Goal: Obtain resource: Download file/media

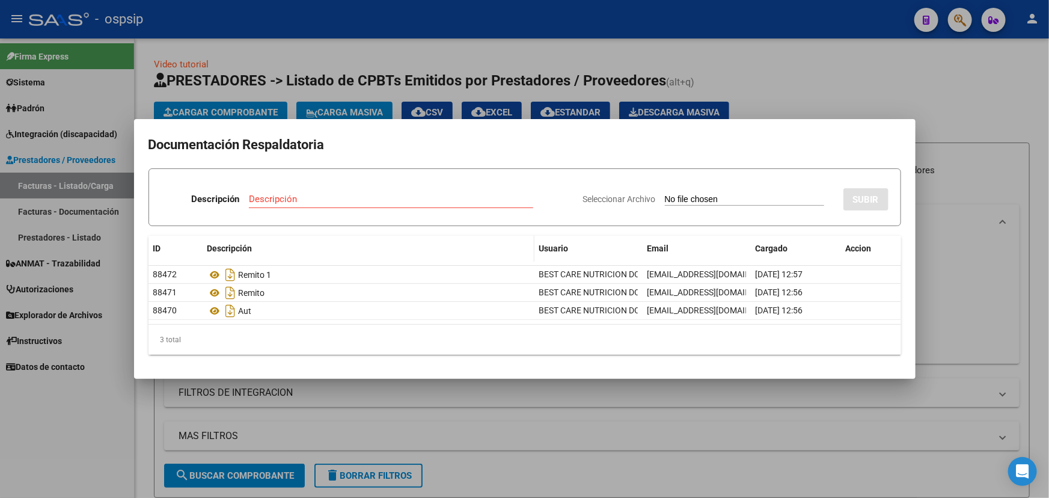
scroll to position [433, 0]
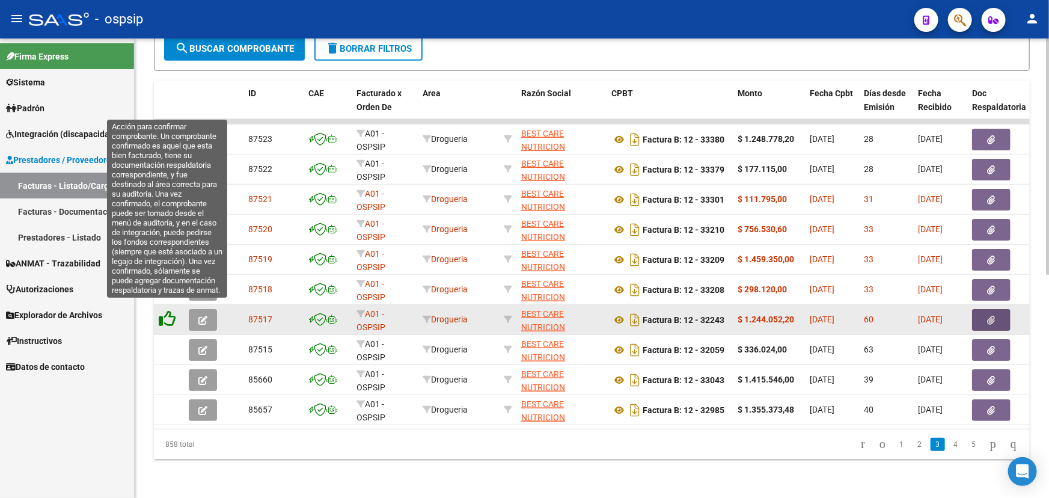
click at [171, 310] on icon at bounding box center [167, 318] width 17 height 17
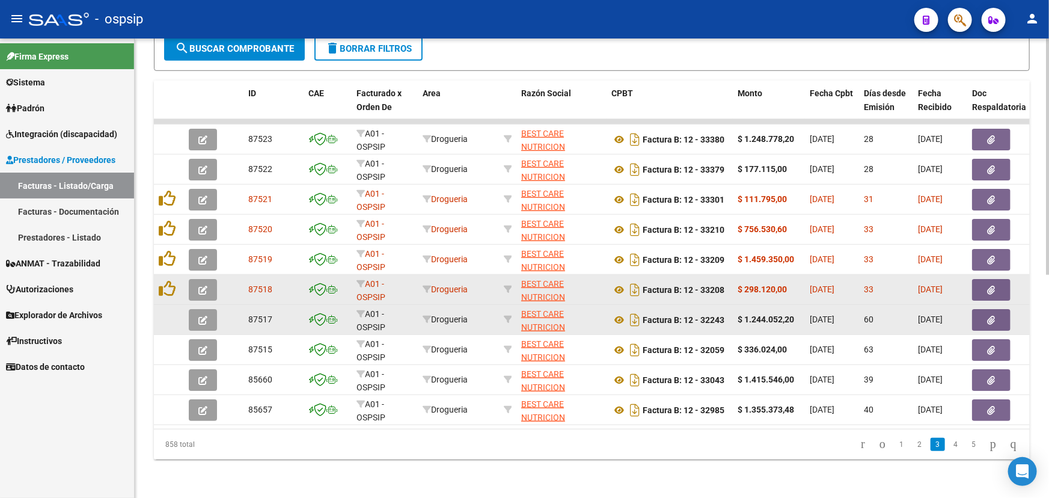
click at [992, 286] on icon "button" at bounding box center [992, 290] width 8 height 9
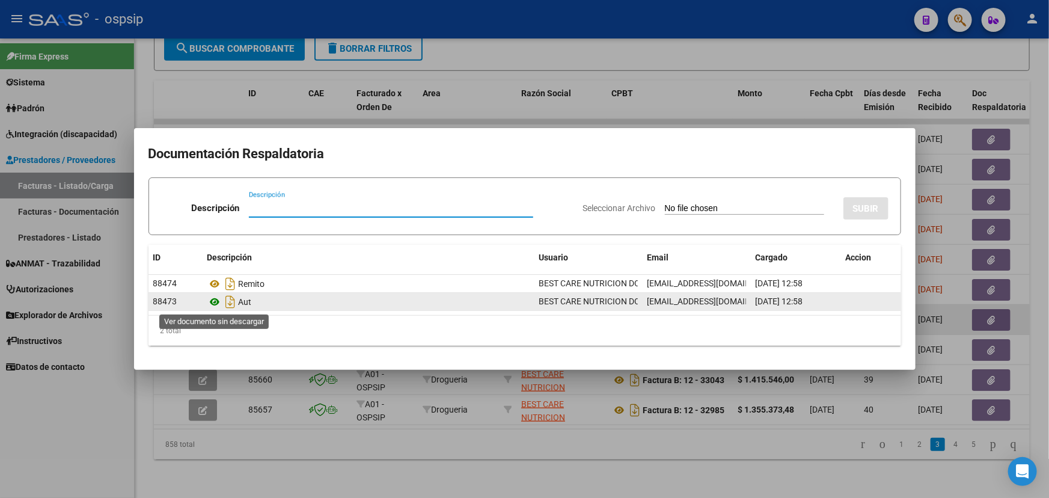
click at [215, 301] on icon at bounding box center [215, 302] width 16 height 14
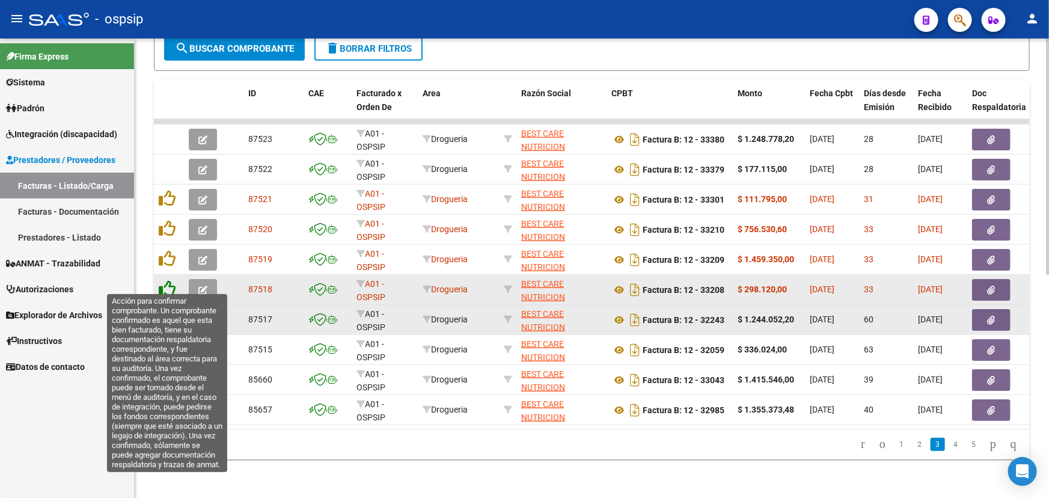
click at [170, 280] on icon at bounding box center [167, 288] width 17 height 17
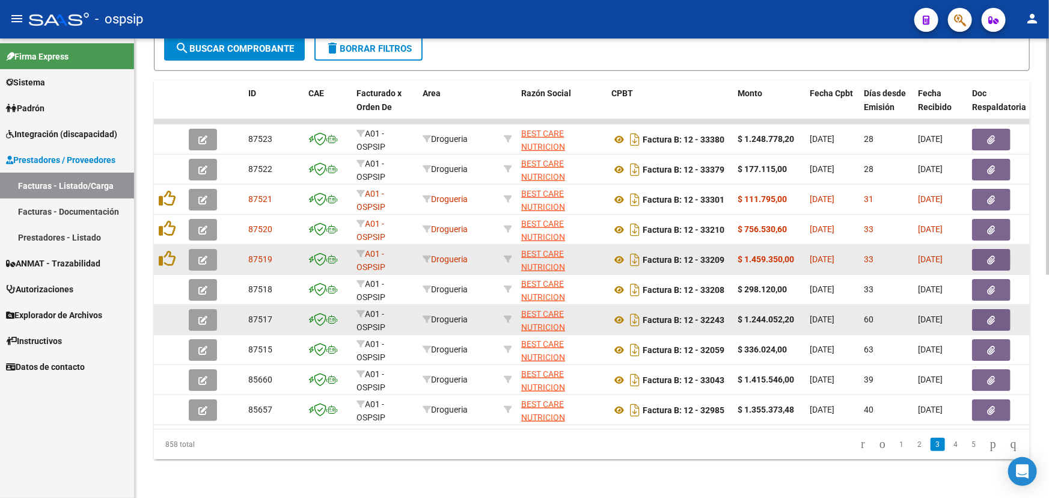
click at [990, 256] on icon "button" at bounding box center [992, 260] width 8 height 9
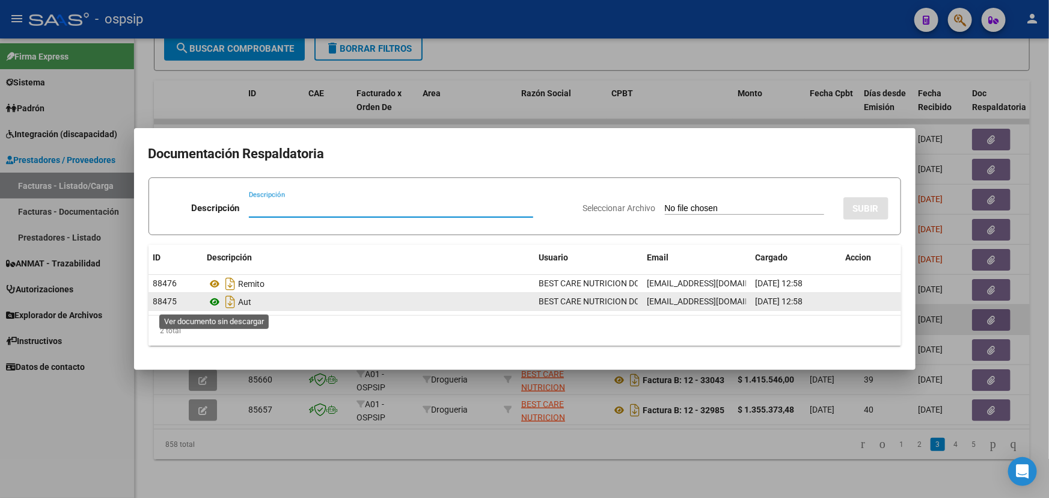
click at [214, 298] on icon at bounding box center [215, 302] width 16 height 14
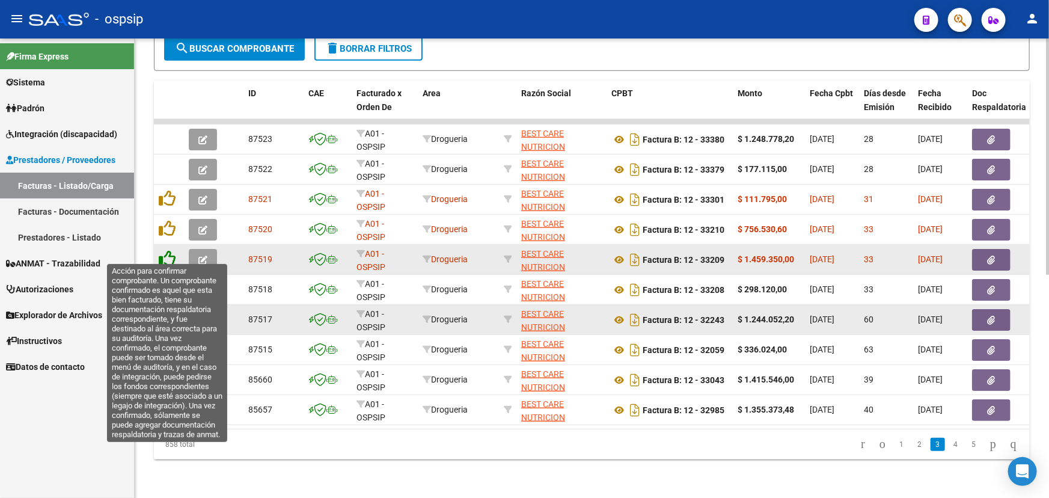
click at [168, 250] on icon at bounding box center [167, 258] width 17 height 17
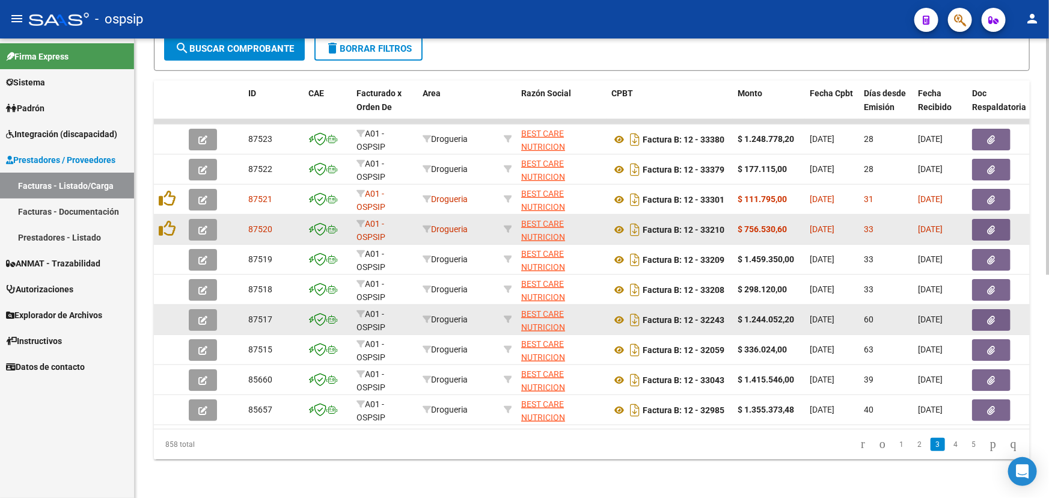
click at [986, 221] on button "button" at bounding box center [991, 230] width 38 height 22
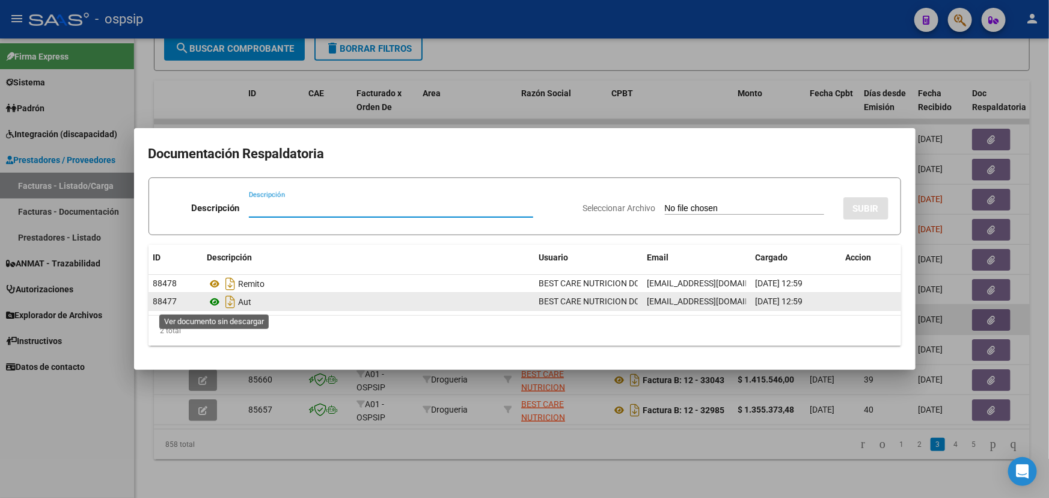
click at [215, 301] on icon at bounding box center [215, 302] width 16 height 14
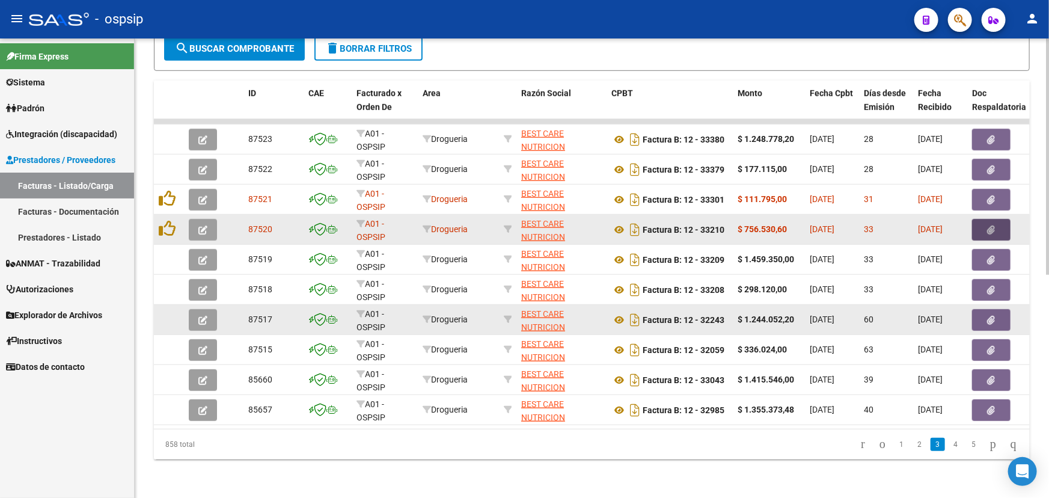
click at [996, 221] on button "button" at bounding box center [991, 230] width 38 height 22
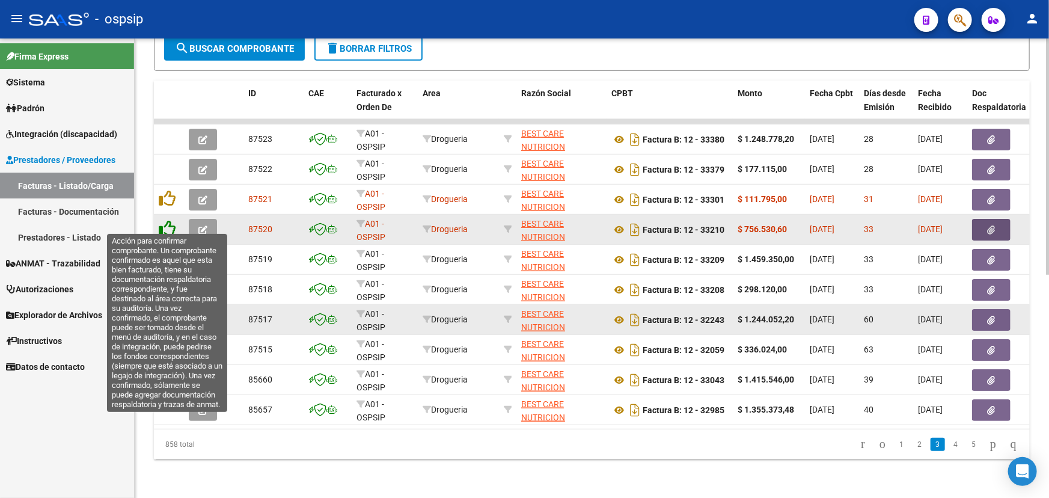
click at [168, 221] on icon at bounding box center [167, 228] width 17 height 17
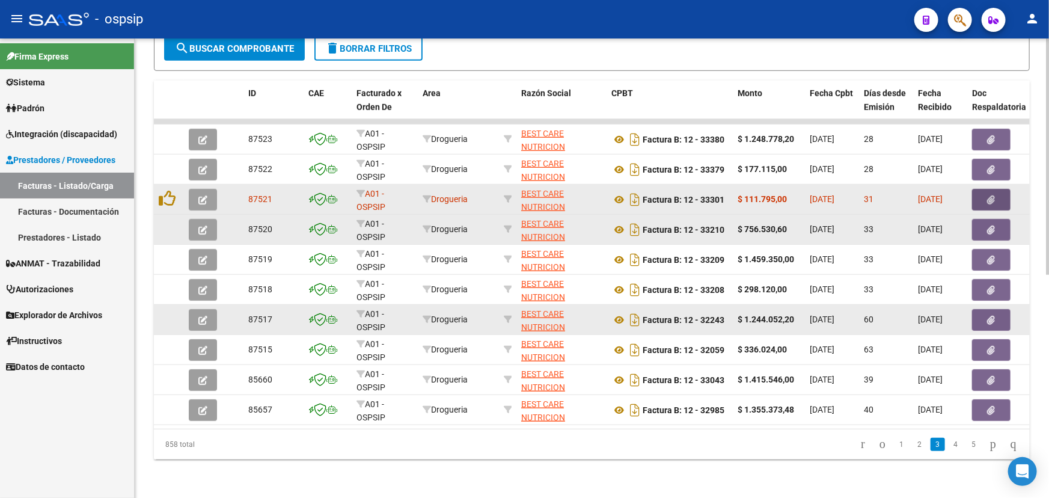
click at [1003, 189] on button "button" at bounding box center [991, 200] width 38 height 22
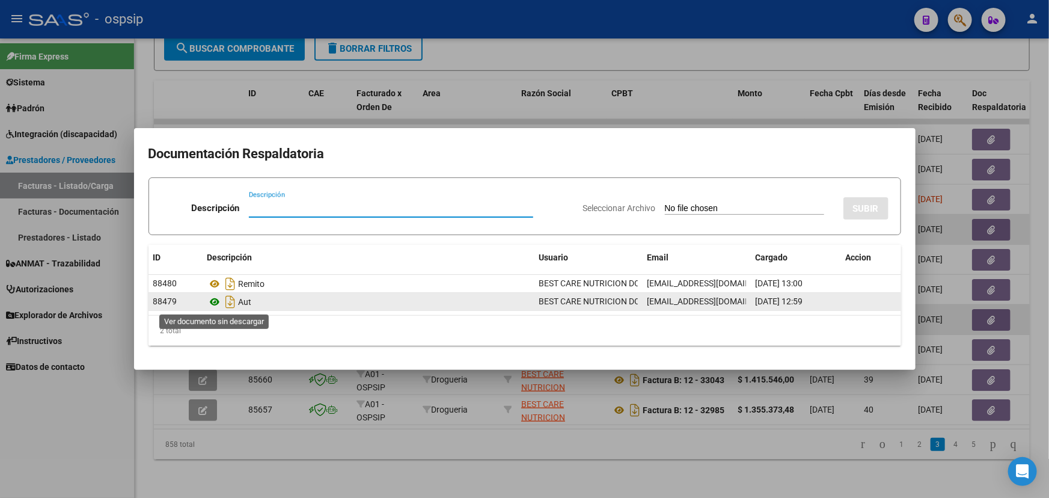
click at [212, 302] on icon at bounding box center [215, 302] width 16 height 14
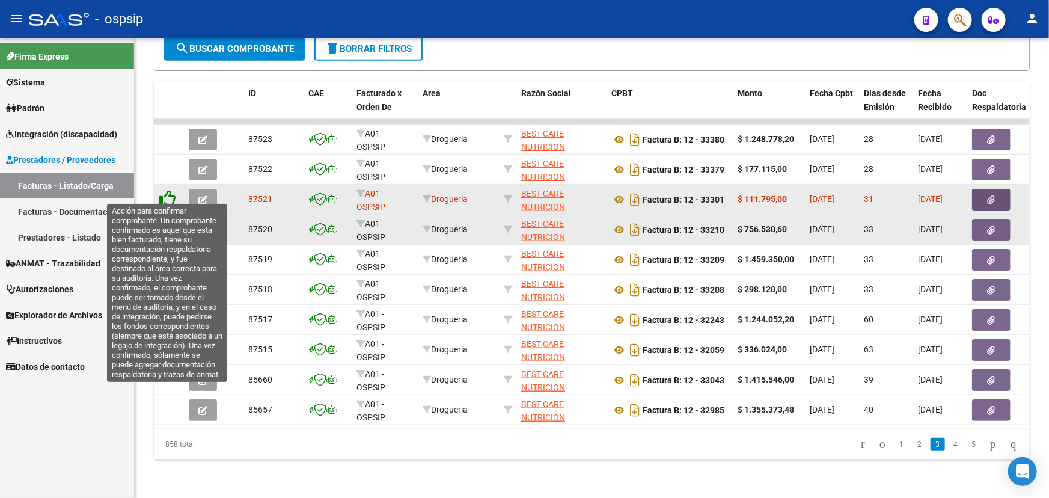
click at [172, 190] on icon at bounding box center [167, 198] width 17 height 17
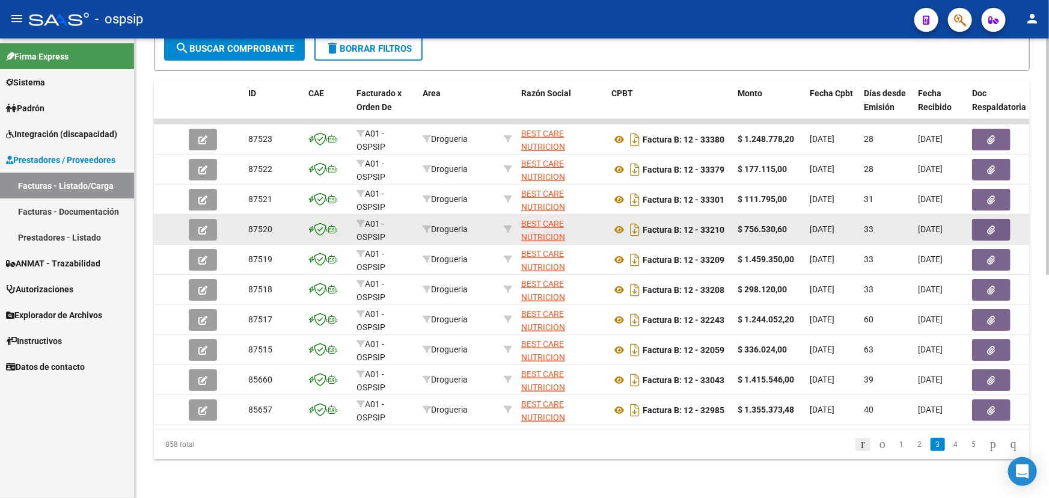
click at [859, 442] on icon "go to first page" at bounding box center [863, 444] width 8 height 14
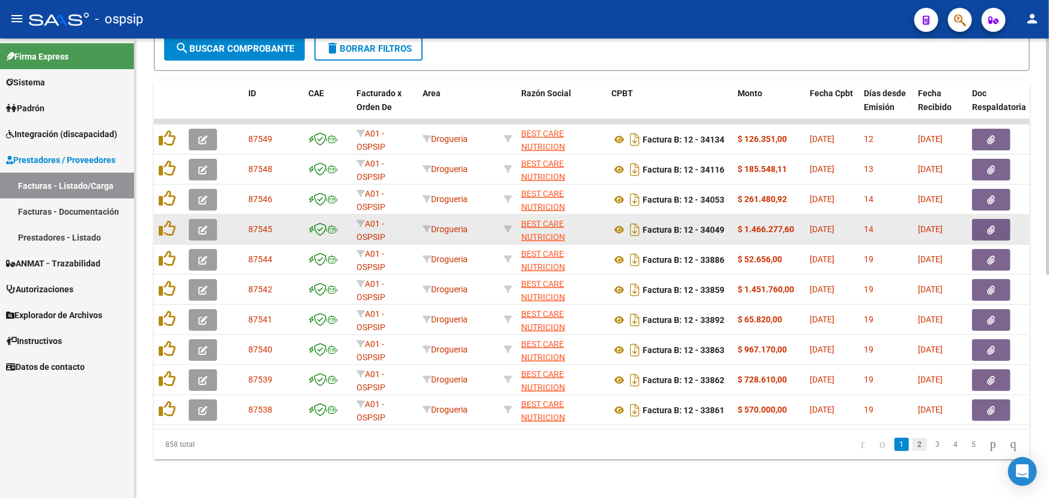
click at [913, 444] on link "2" at bounding box center [920, 444] width 14 height 13
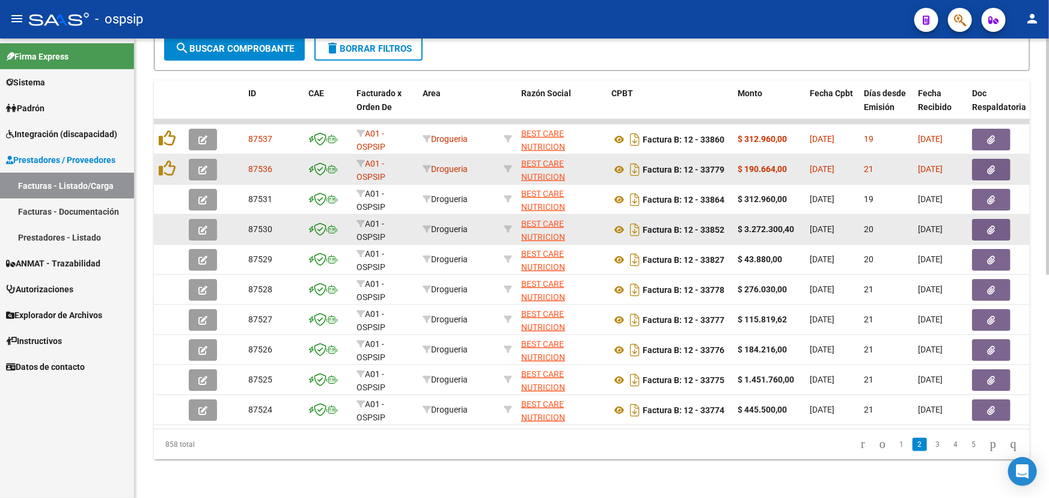
click at [992, 165] on icon "button" at bounding box center [992, 169] width 8 height 9
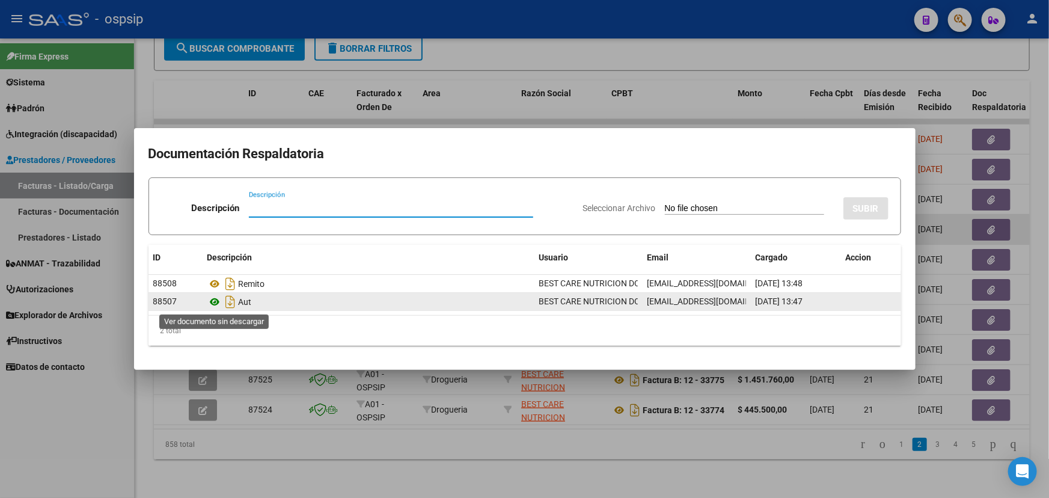
click at [215, 300] on icon at bounding box center [215, 302] width 16 height 14
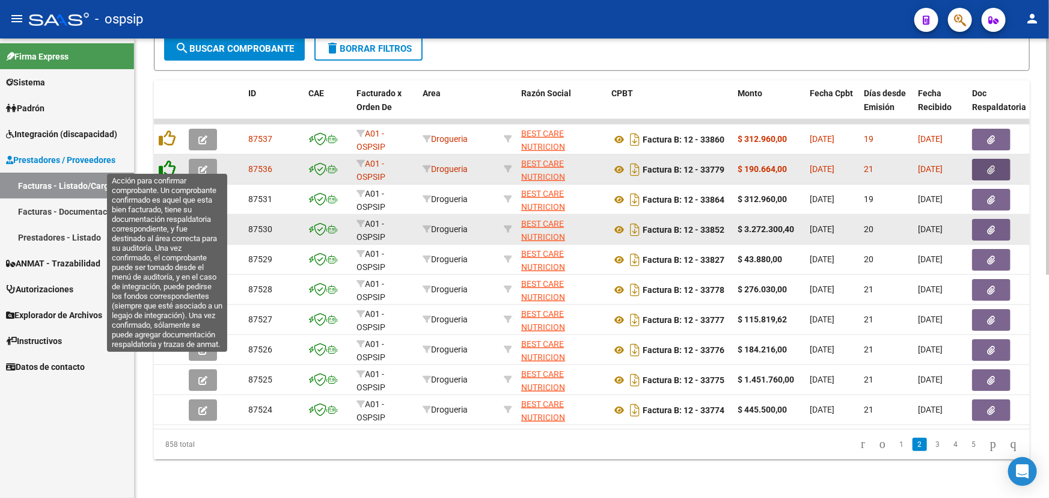
click at [170, 160] on icon at bounding box center [167, 168] width 17 height 17
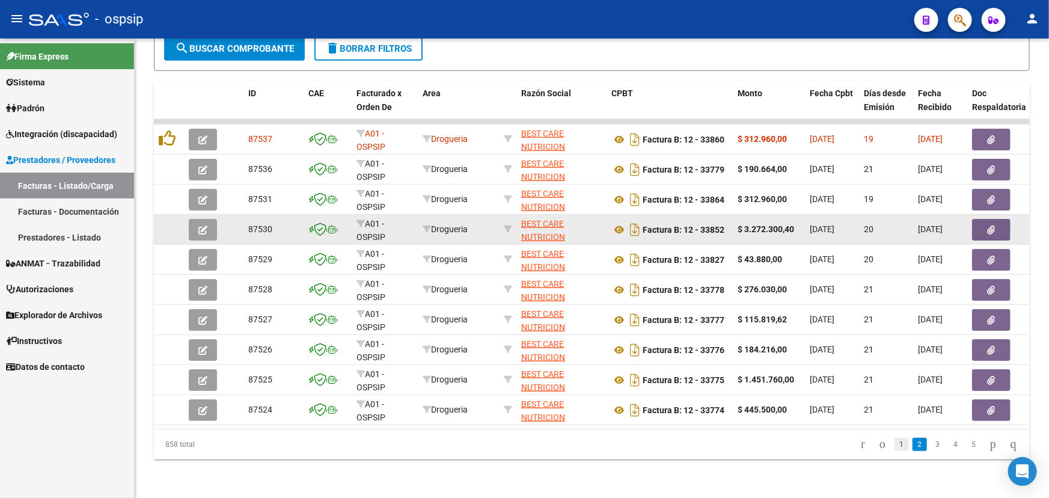
click at [895, 443] on link "1" at bounding box center [902, 444] width 14 height 13
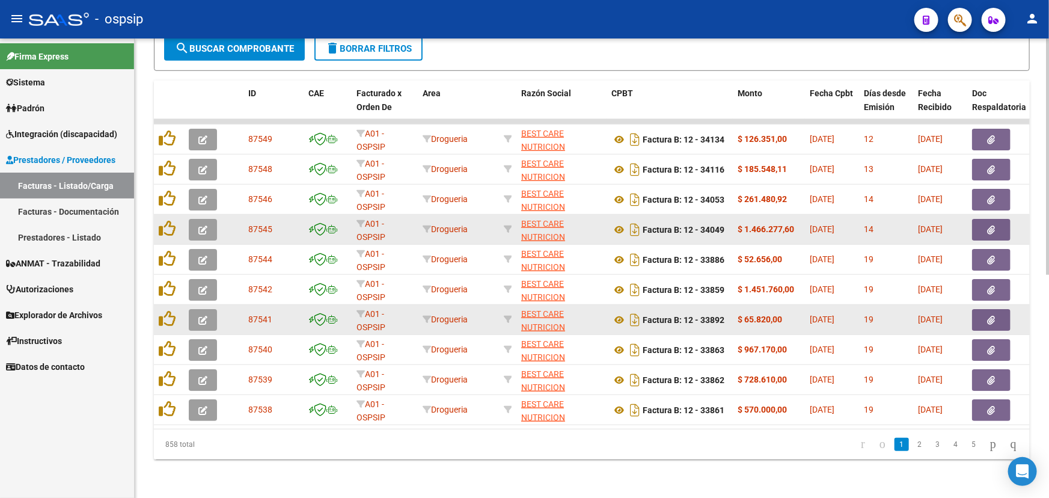
click at [988, 316] on icon "button" at bounding box center [992, 320] width 8 height 9
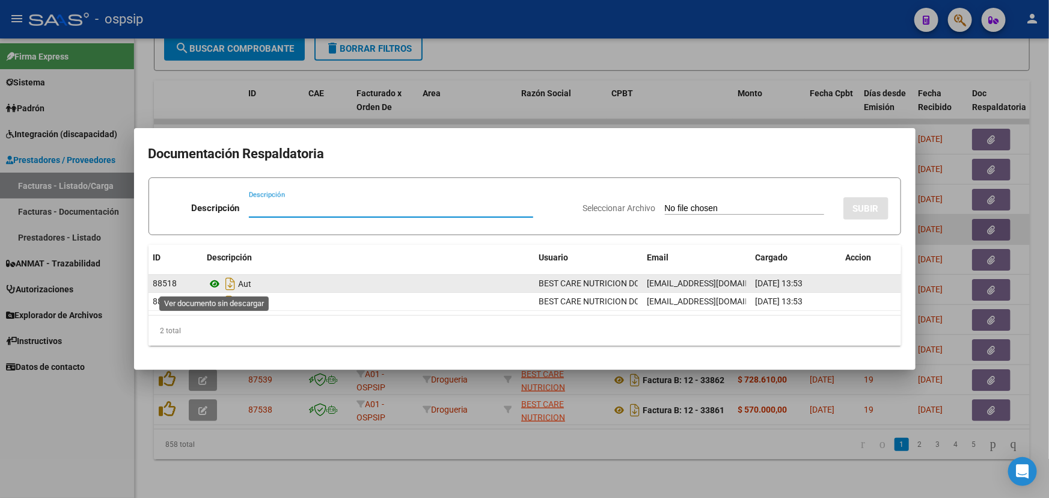
click at [213, 278] on icon at bounding box center [215, 284] width 16 height 14
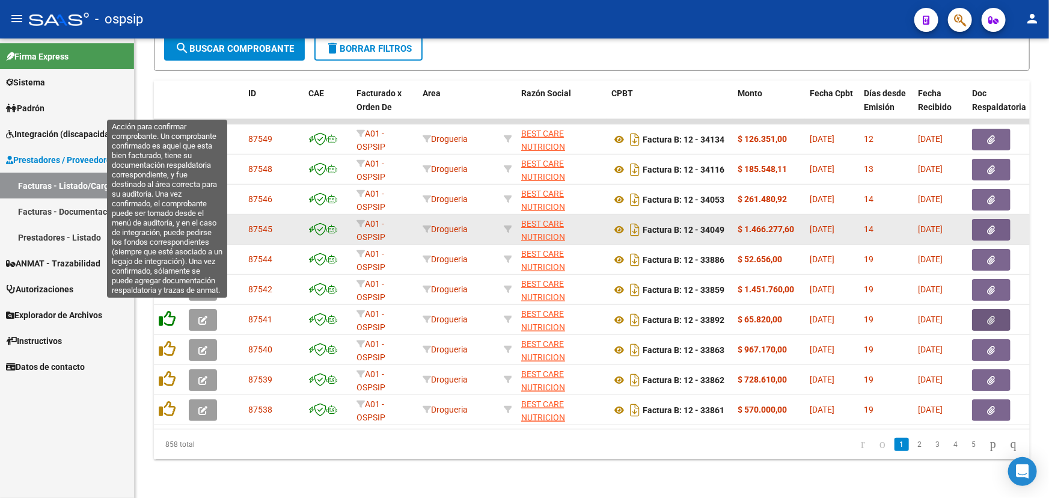
click at [171, 314] on icon at bounding box center [167, 318] width 17 height 17
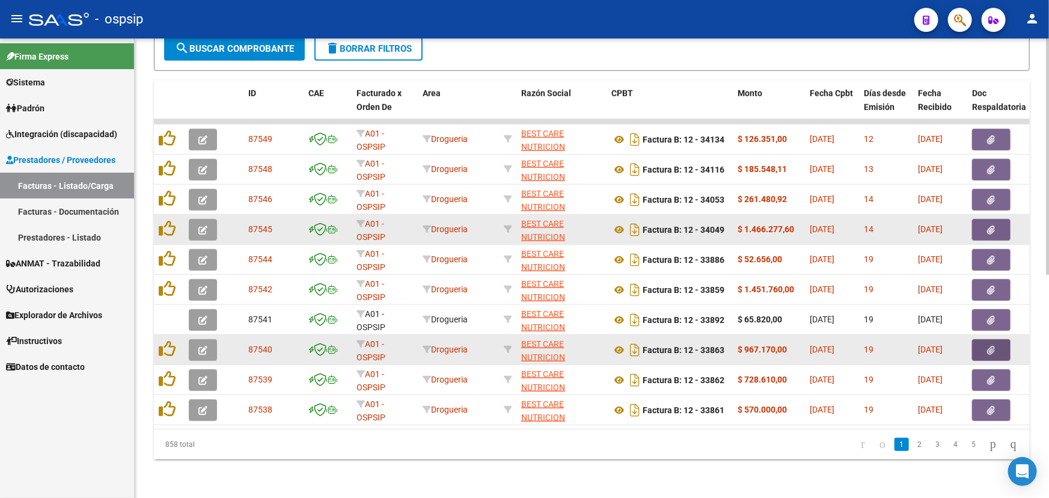
click at [992, 346] on icon "button" at bounding box center [992, 350] width 8 height 9
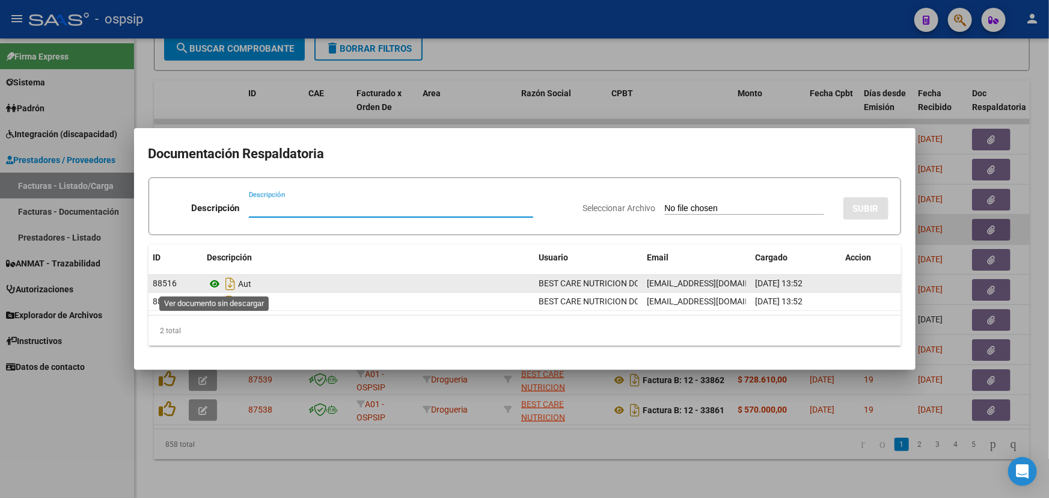
click at [214, 280] on icon at bounding box center [215, 284] width 16 height 14
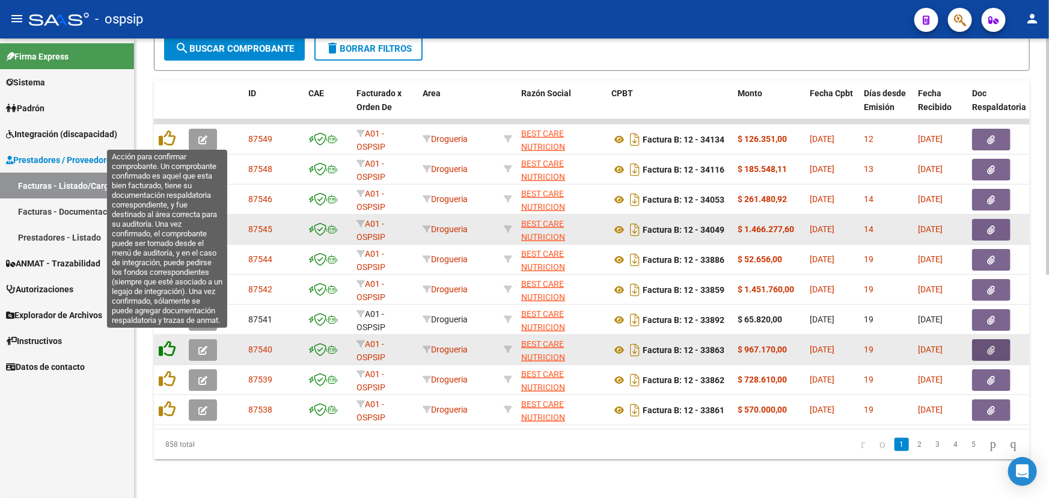
click at [172, 343] on icon at bounding box center [167, 348] width 17 height 17
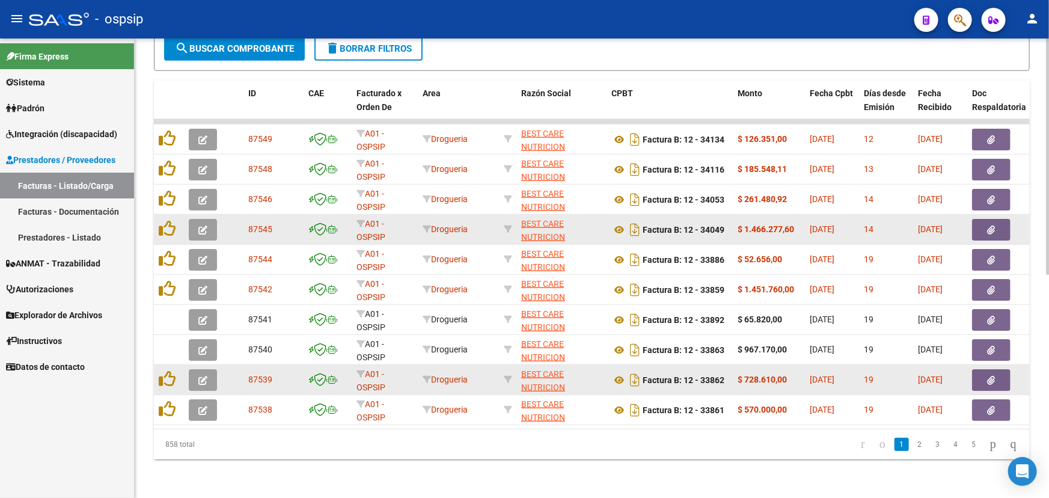
click at [993, 376] on icon "button" at bounding box center [992, 380] width 8 height 9
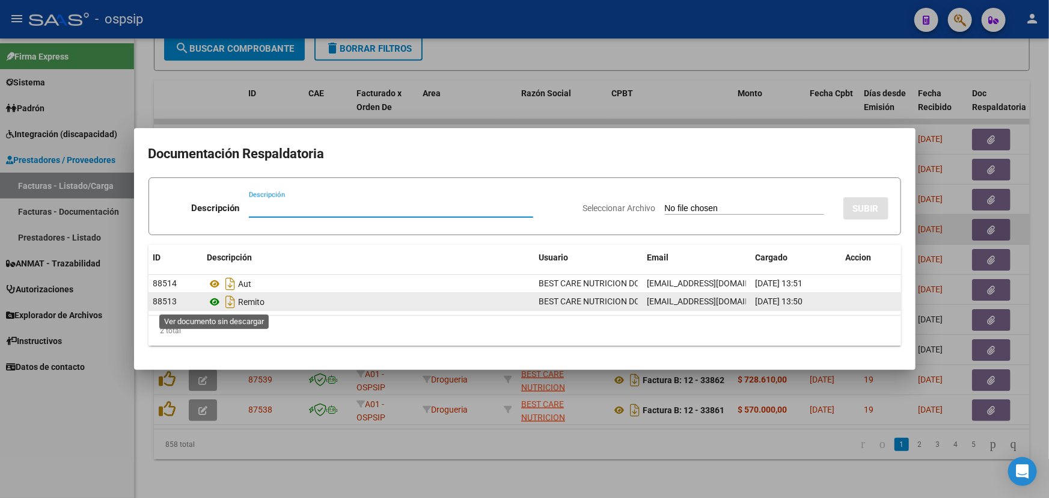
click at [213, 299] on icon at bounding box center [215, 302] width 16 height 14
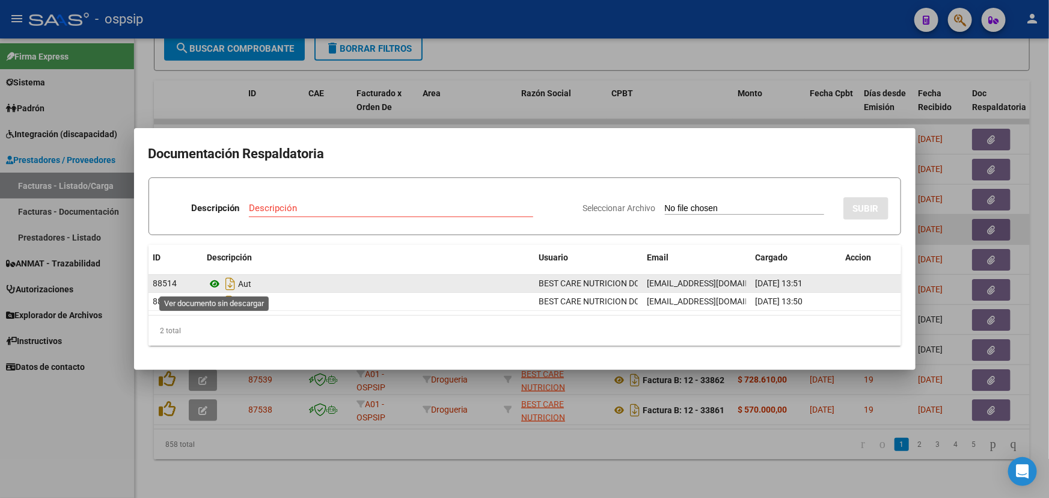
click at [216, 279] on icon at bounding box center [215, 284] width 16 height 14
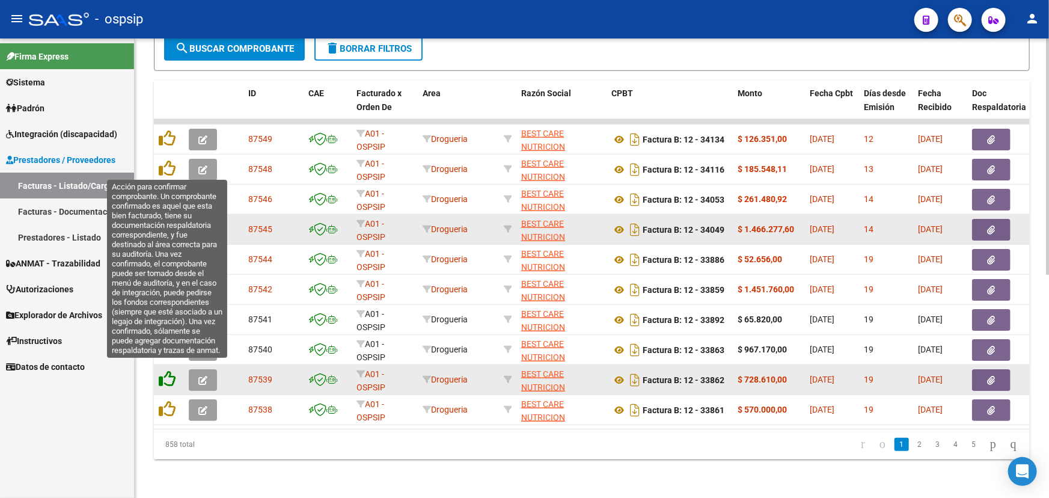
click at [171, 370] on icon at bounding box center [167, 378] width 17 height 17
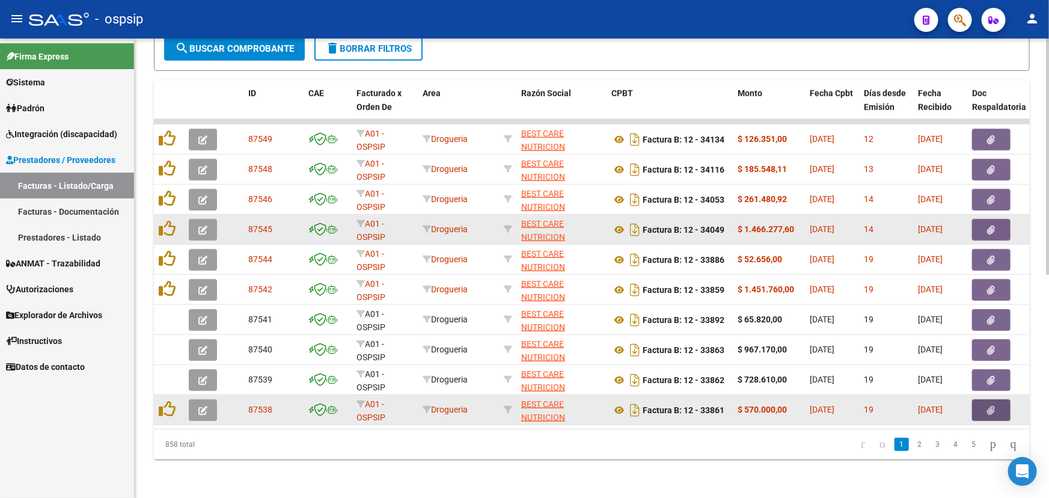
click at [986, 400] on button "button" at bounding box center [991, 410] width 38 height 22
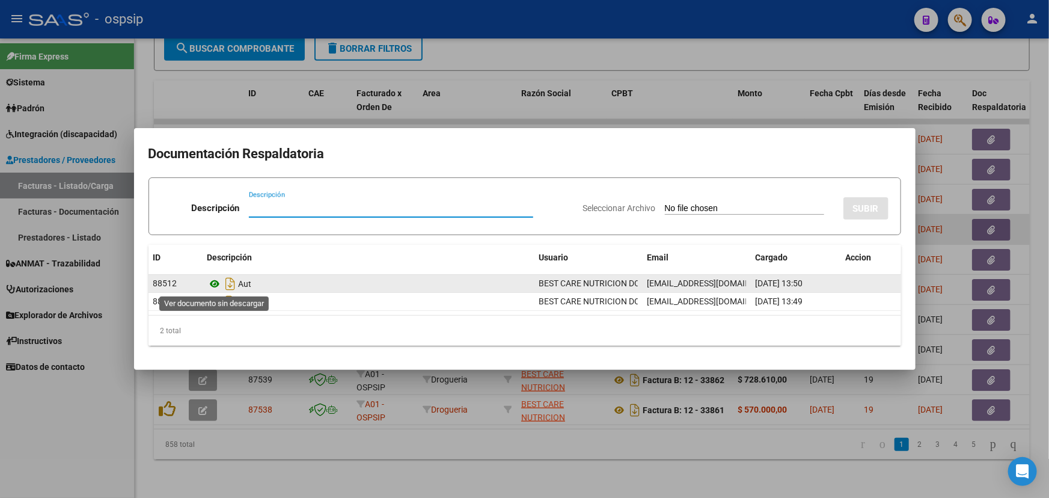
click at [214, 284] on icon at bounding box center [215, 284] width 16 height 14
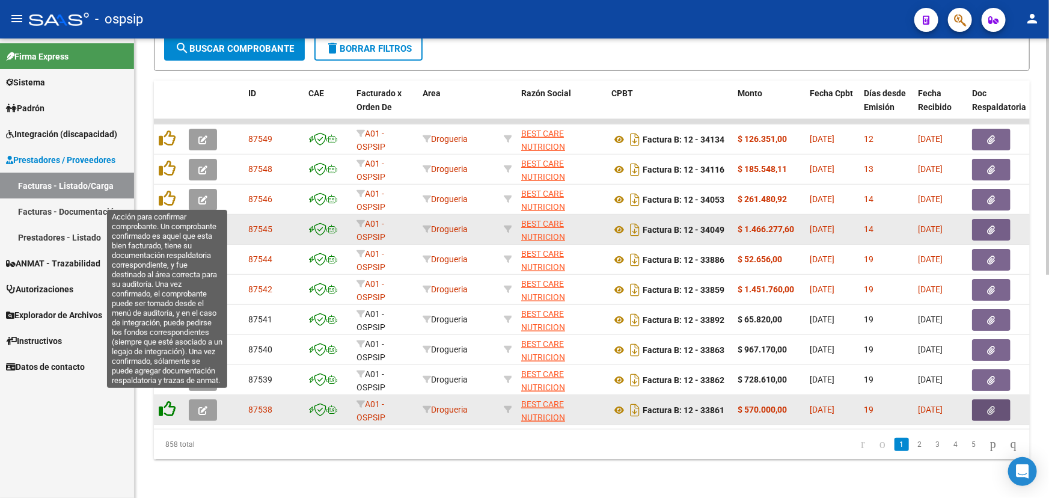
click at [166, 400] on icon at bounding box center [167, 408] width 17 height 17
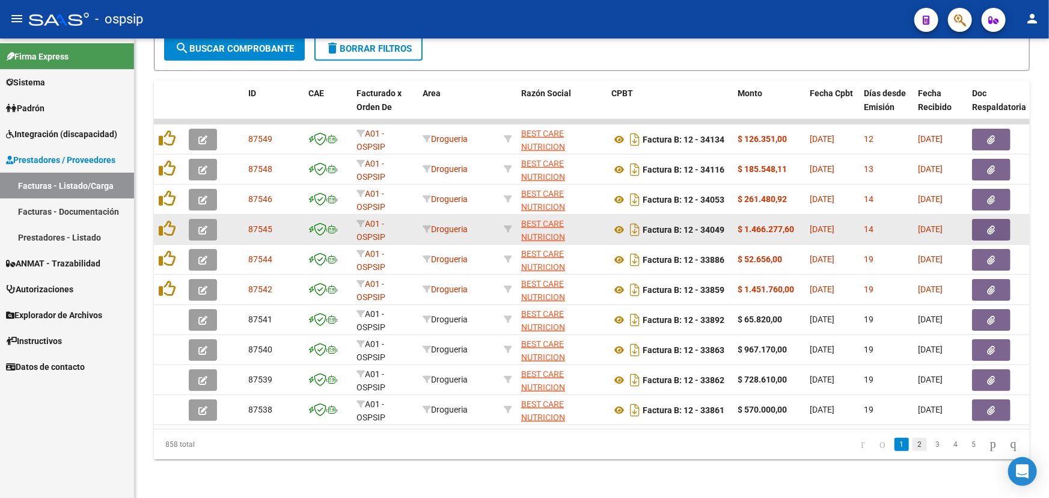
click at [913, 442] on link "2" at bounding box center [920, 444] width 14 height 13
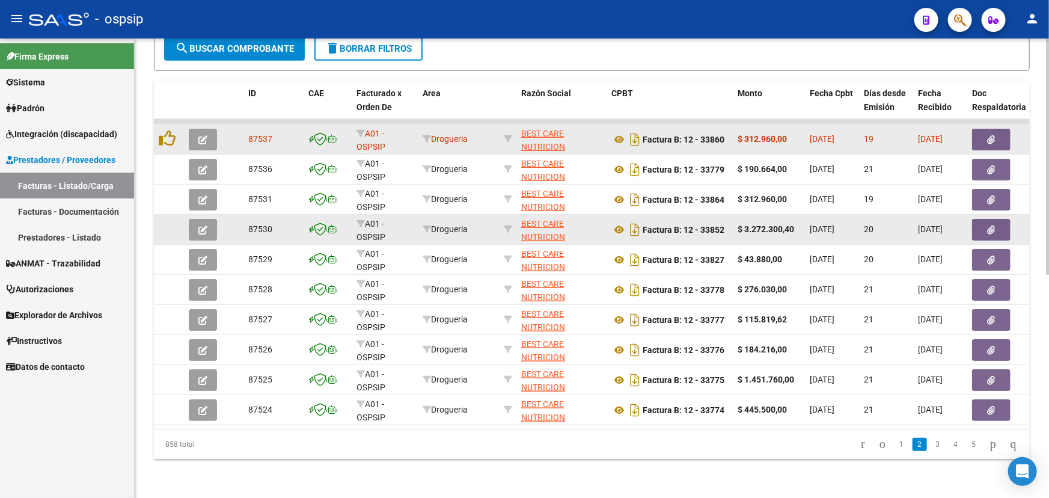
click at [990, 129] on button "button" at bounding box center [991, 140] width 38 height 22
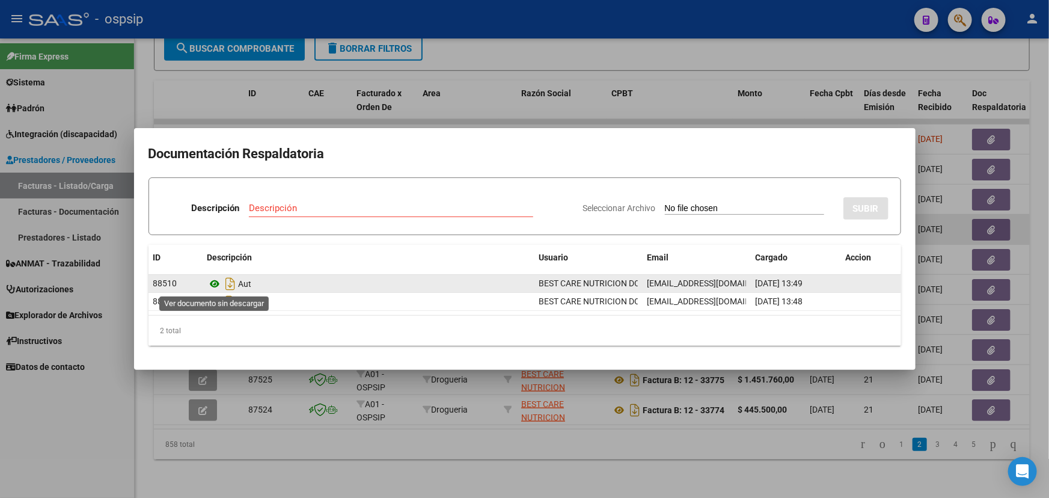
click at [211, 281] on icon at bounding box center [215, 284] width 16 height 14
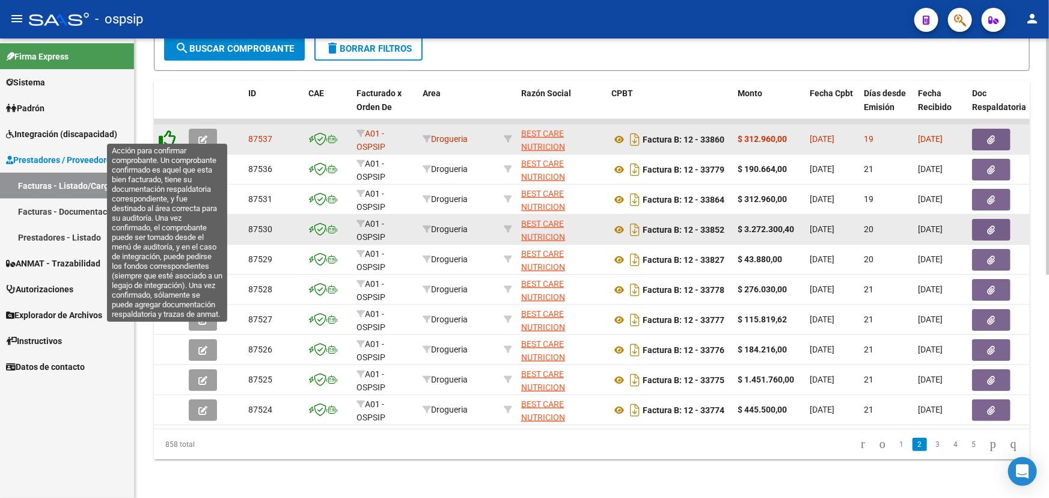
click at [171, 130] on icon at bounding box center [167, 138] width 17 height 17
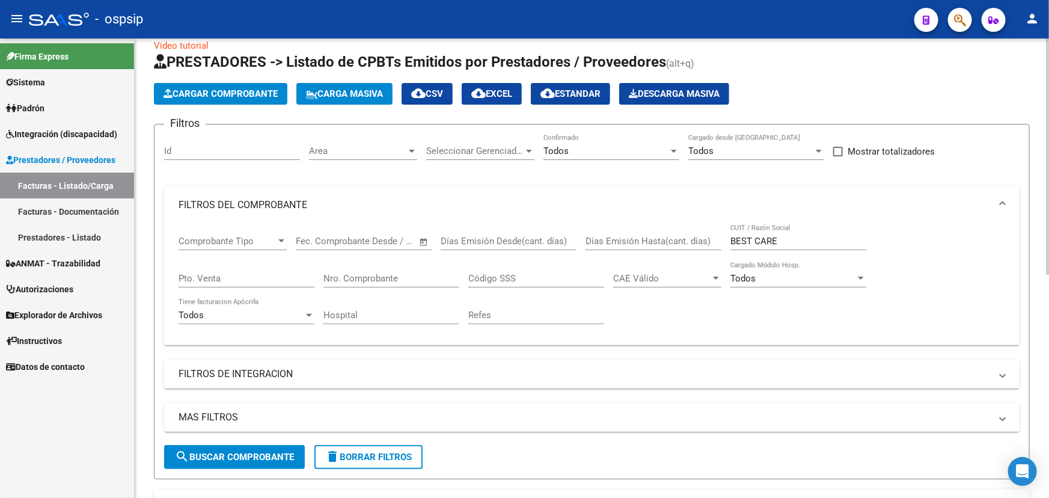
scroll to position [0, 0]
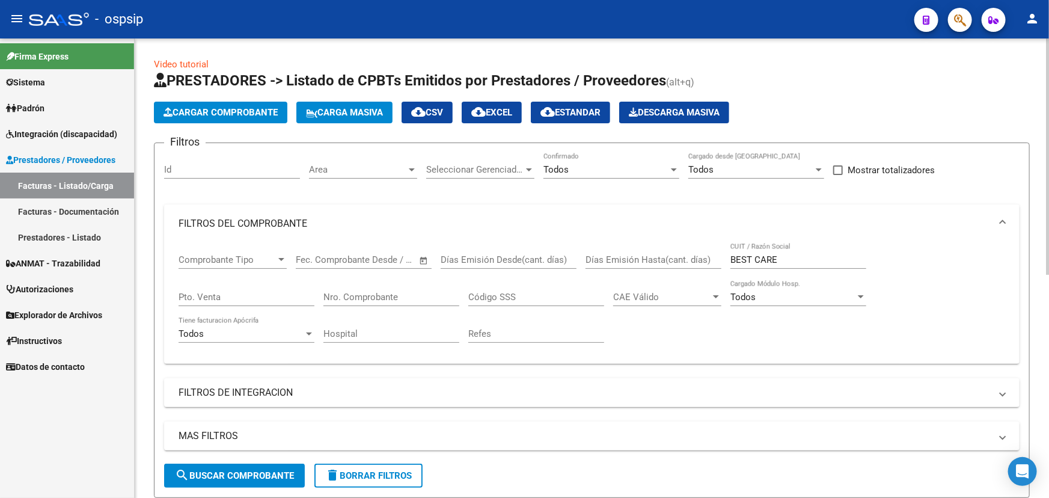
drag, startPoint x: 782, startPoint y: 252, endPoint x: 687, endPoint y: 253, distance: 94.4
click at [687, 253] on div "Comprobante Tipo Comprobante Tipo Start date – End date Fec. Comprobante Desde …" at bounding box center [592, 298] width 827 height 111
click at [757, 339] on div "Comprobante Tipo Comprobante Tipo Start date – End date Fec. Comprobante Desde …" at bounding box center [592, 298] width 827 height 111
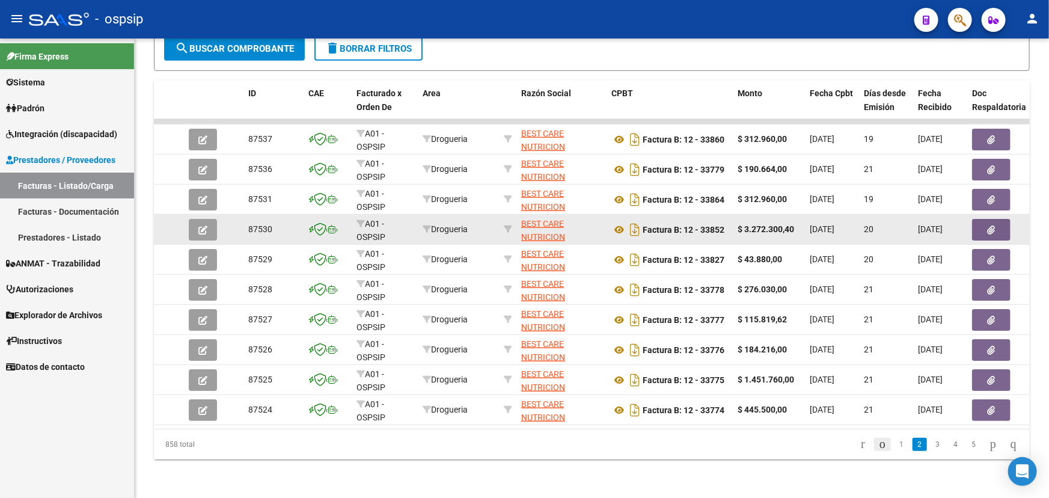
click at [878, 444] on icon "go to previous page" at bounding box center [883, 444] width 10 height 14
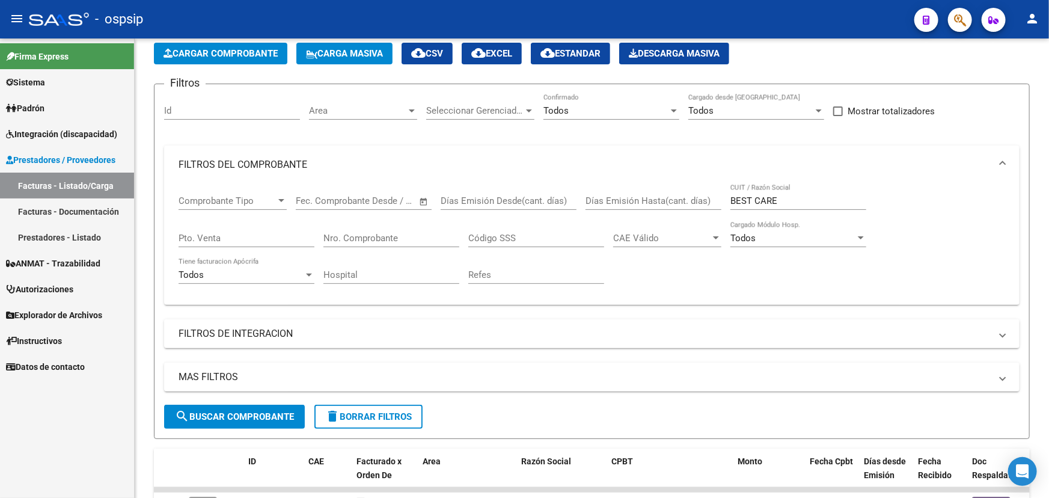
scroll to position [54, 0]
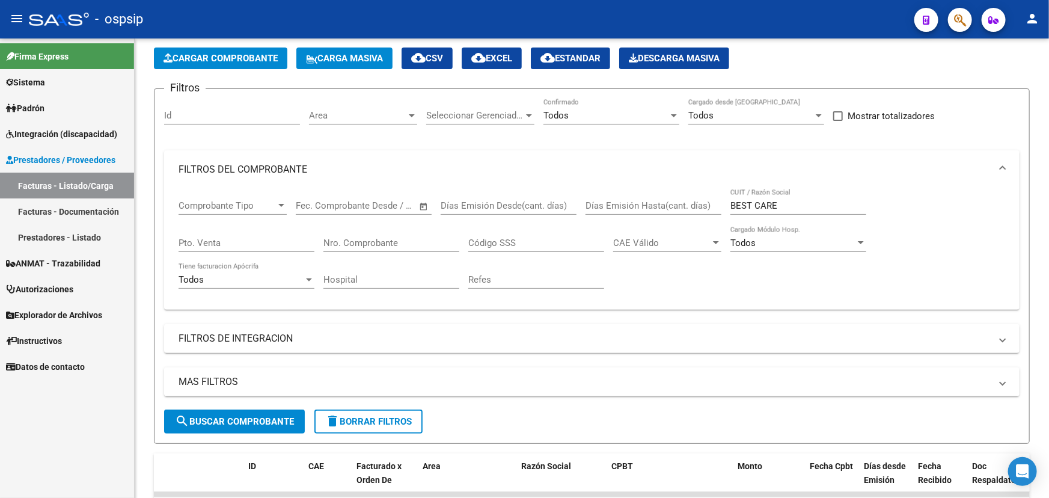
click at [733, 200] on input "BEST CARE" at bounding box center [799, 205] width 136 height 11
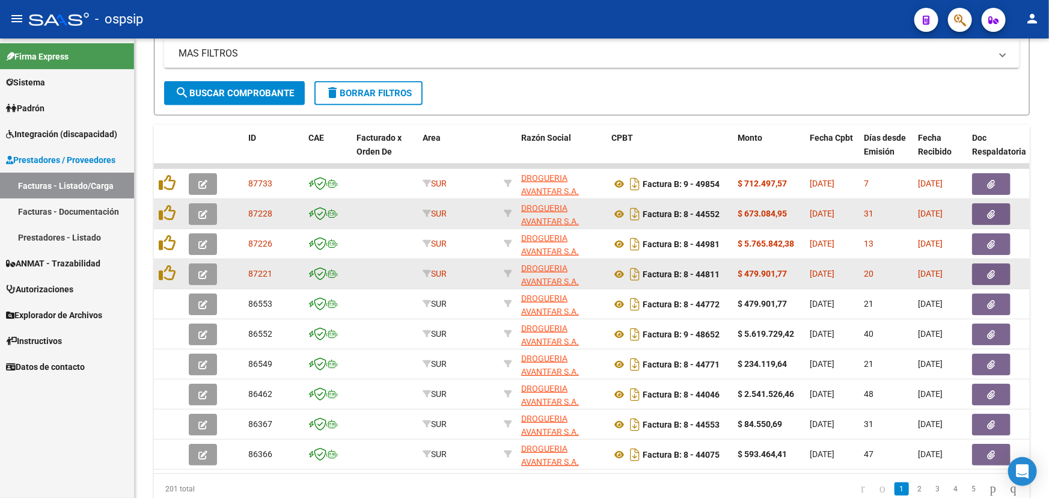
click at [262, 213] on span "87228" at bounding box center [260, 214] width 24 height 10
copy span "87228"
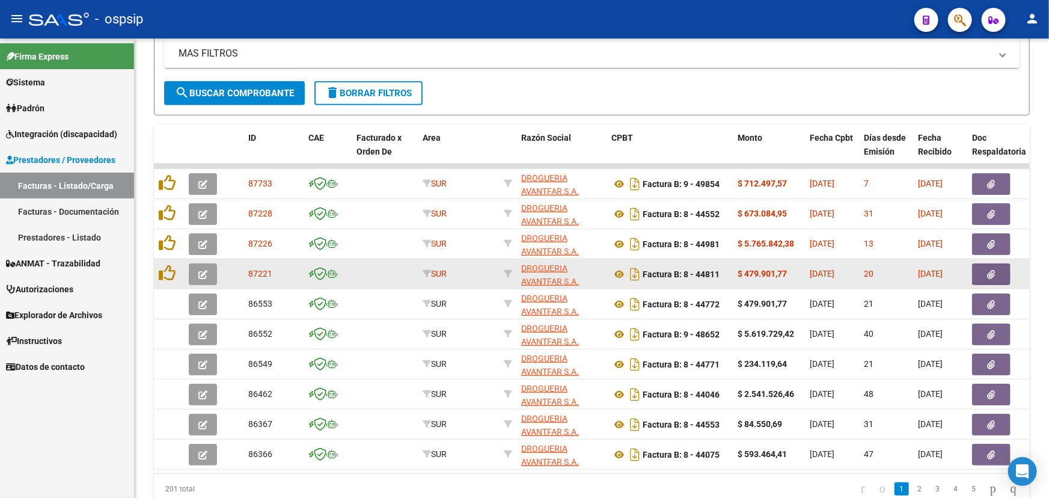
click at [259, 269] on span "87221" at bounding box center [260, 274] width 24 height 10
copy span "87221"
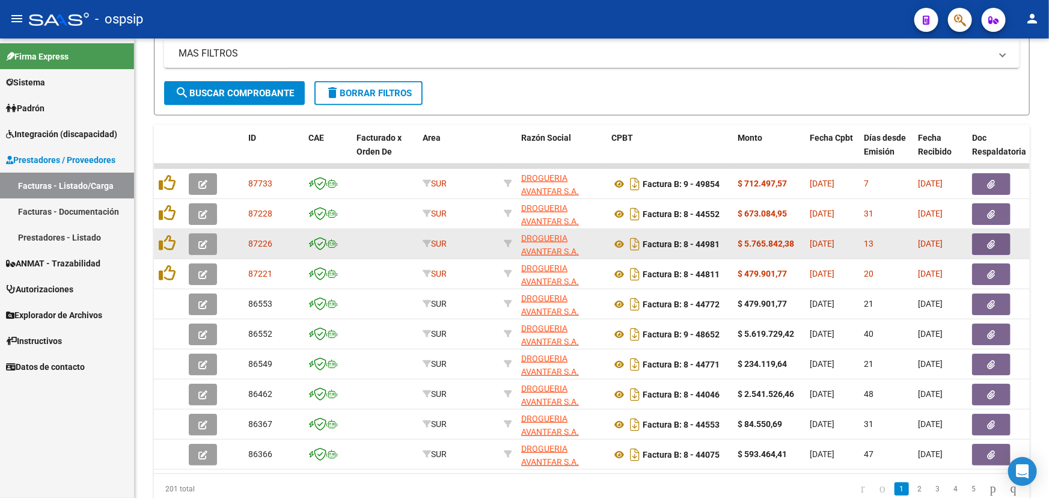
click at [254, 239] on span "87226" at bounding box center [260, 244] width 24 height 10
copy span "87226"
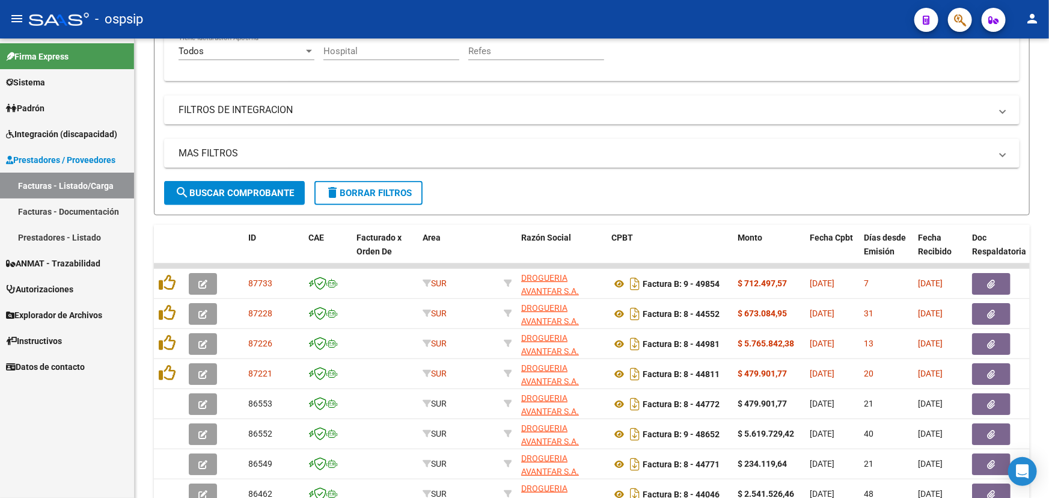
scroll to position [164, 0]
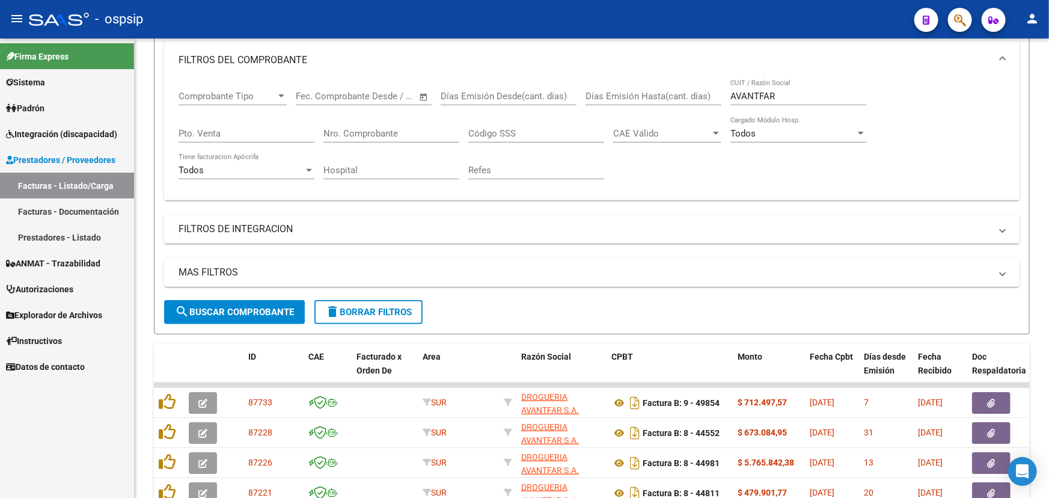
click at [749, 93] on input "AVANTFAR" at bounding box center [799, 96] width 136 height 11
click at [749, 94] on input "AVANTFAR" at bounding box center [799, 96] width 136 height 11
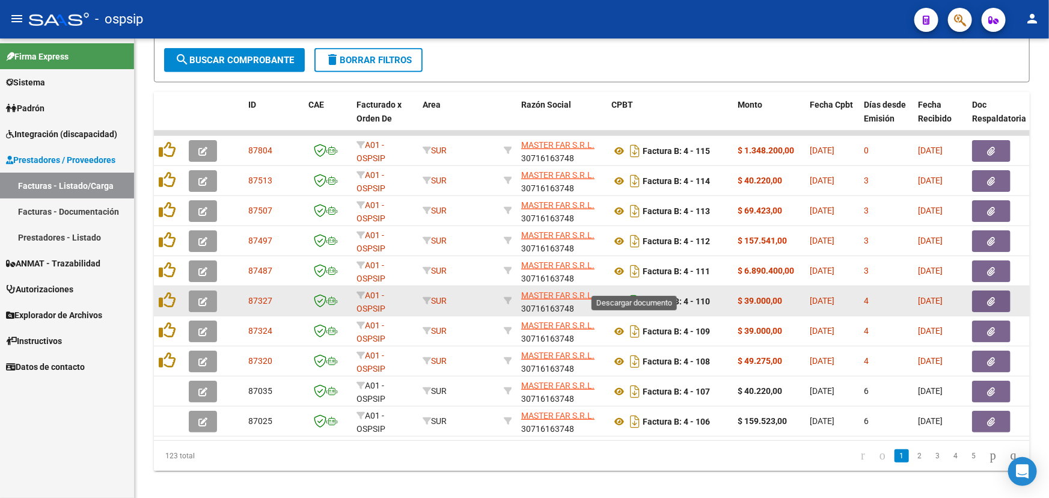
scroll to position [433, 0]
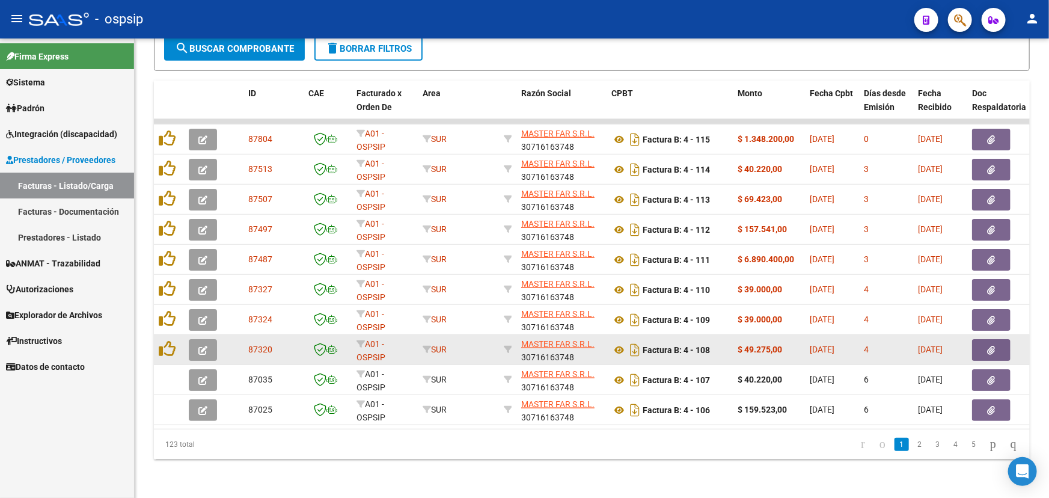
click at [261, 345] on span "87320" at bounding box center [260, 350] width 24 height 10
copy span "87320"
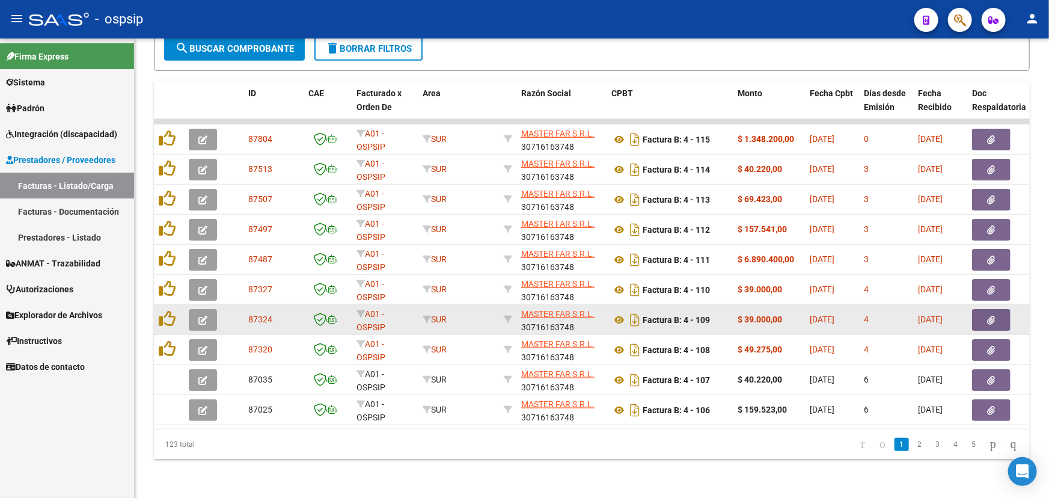
click at [257, 314] on span "87324" at bounding box center [260, 319] width 24 height 10
copy span "87324"
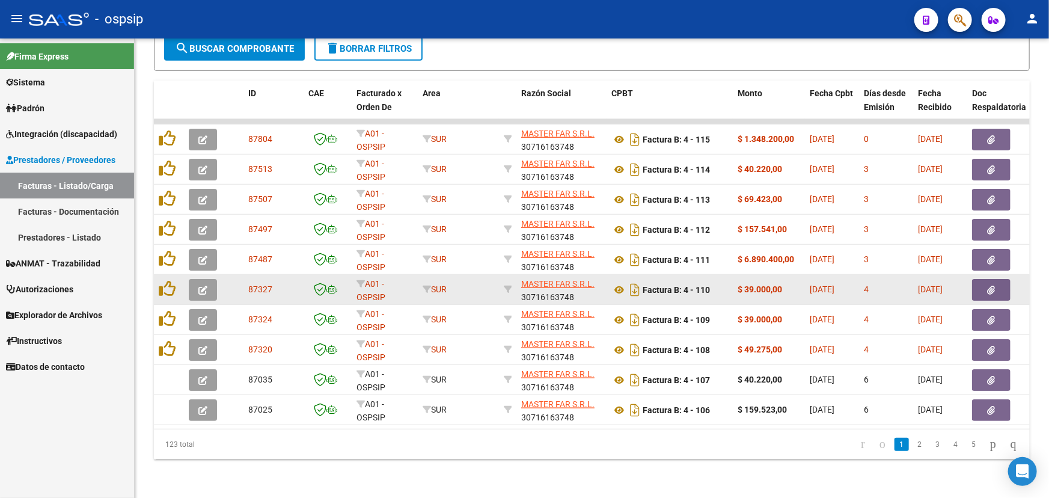
click at [253, 284] on span "87327" at bounding box center [260, 289] width 24 height 10
copy span "87327"
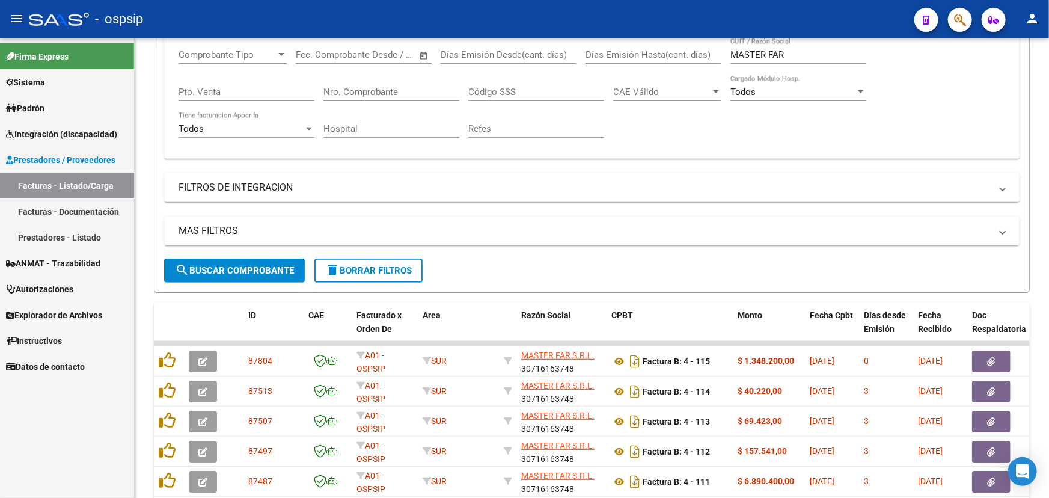
scroll to position [159, 0]
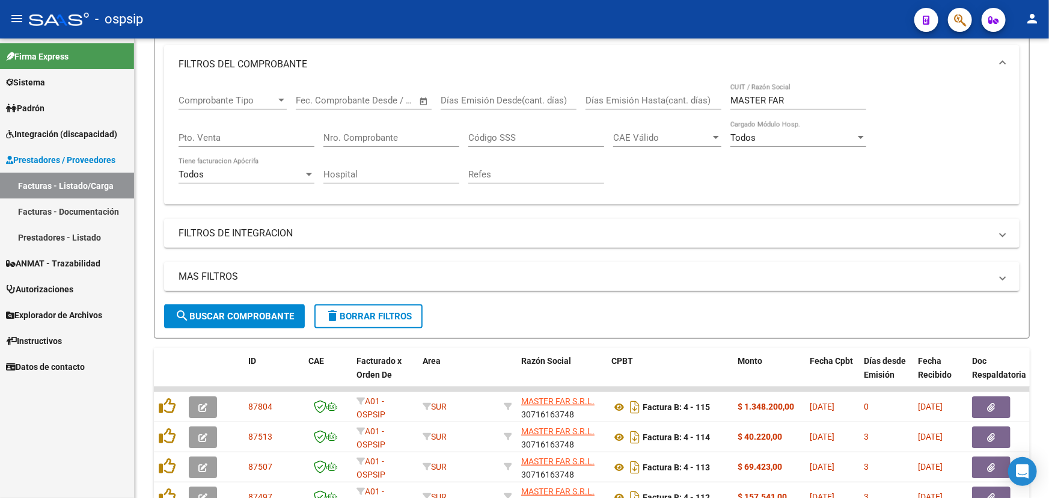
click at [755, 103] on input "MASTER FAR" at bounding box center [799, 100] width 136 height 11
click at [755, 101] on input "MASTER FAR" at bounding box center [799, 100] width 136 height 11
click at [755, 102] on input "MASTER FAR" at bounding box center [799, 100] width 136 height 11
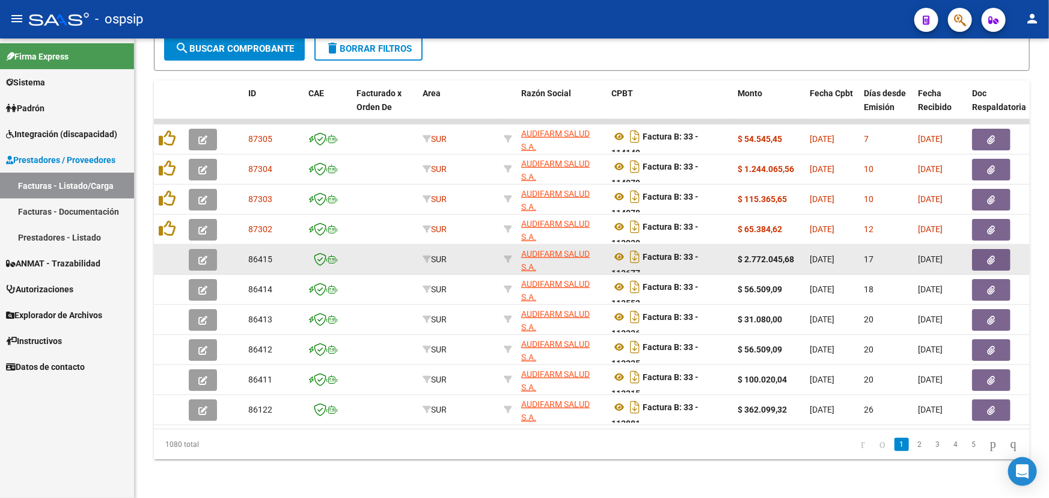
scroll to position [433, 0]
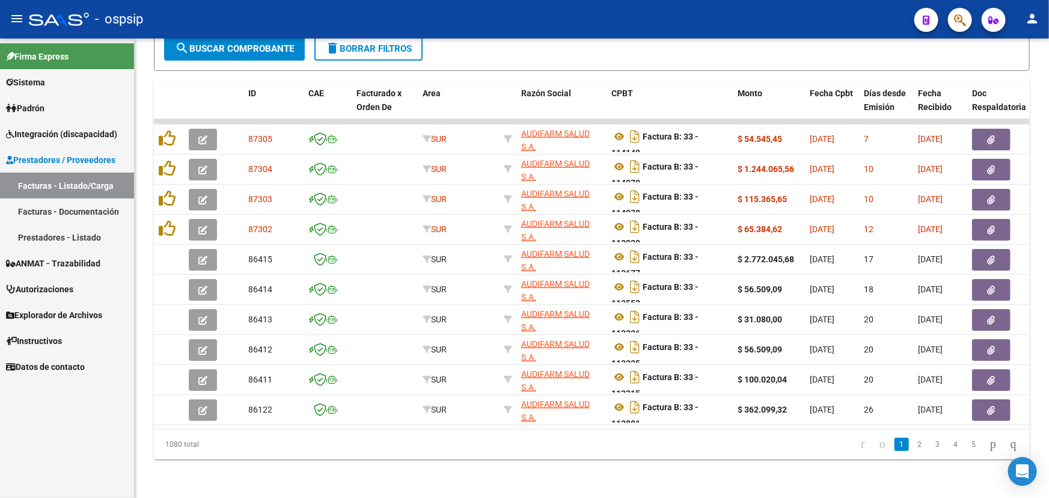
type input "AUDIFARM"
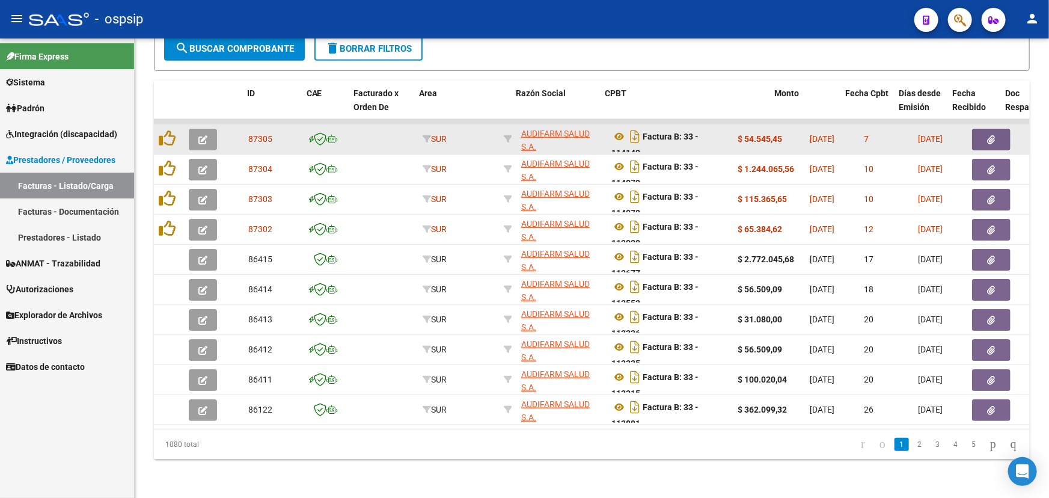
drag, startPoint x: 732, startPoint y: 94, endPoint x: 749, endPoint y: 136, distance: 45.6
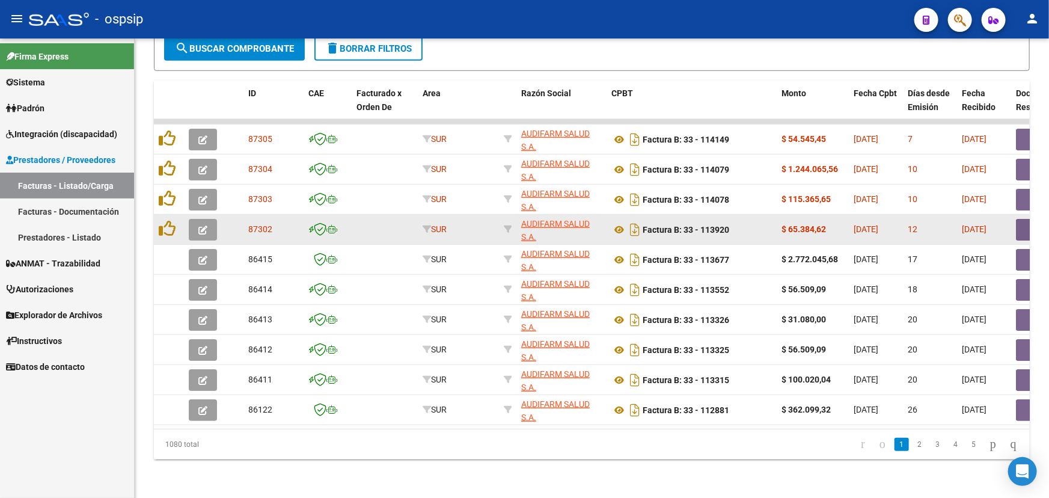
click at [262, 224] on span "87302" at bounding box center [260, 229] width 24 height 10
copy span "87302"
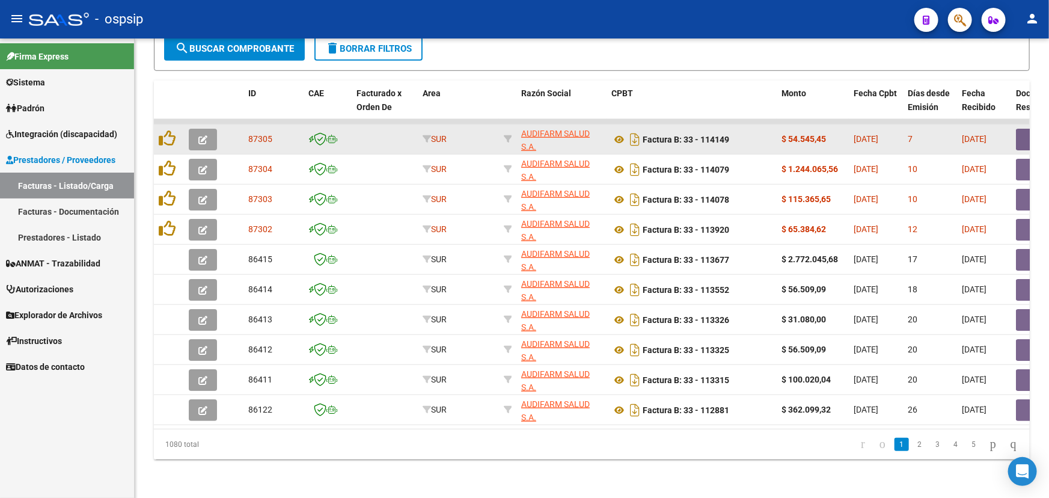
click at [258, 134] on span "87305" at bounding box center [260, 139] width 24 height 10
copy span "87305"
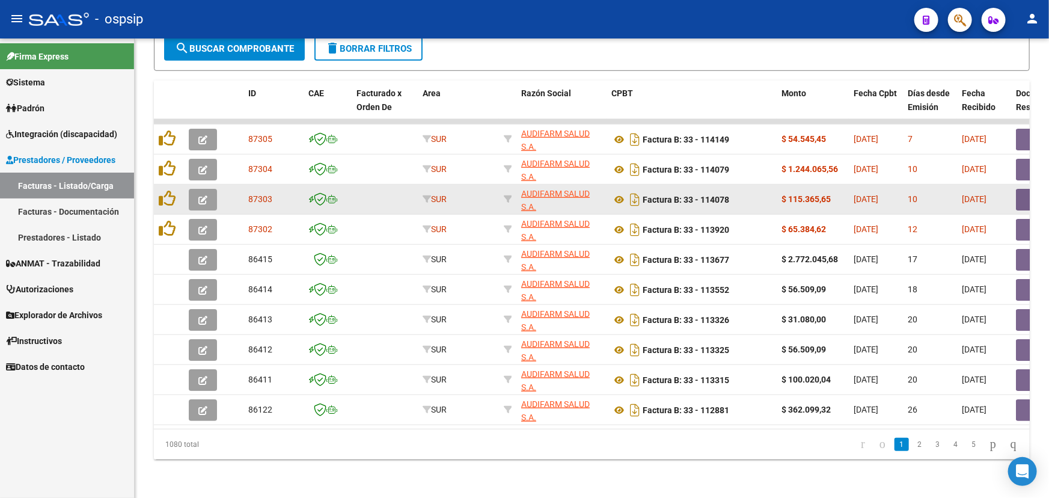
click at [259, 194] on span "87303" at bounding box center [260, 199] width 24 height 10
copy span "87303"
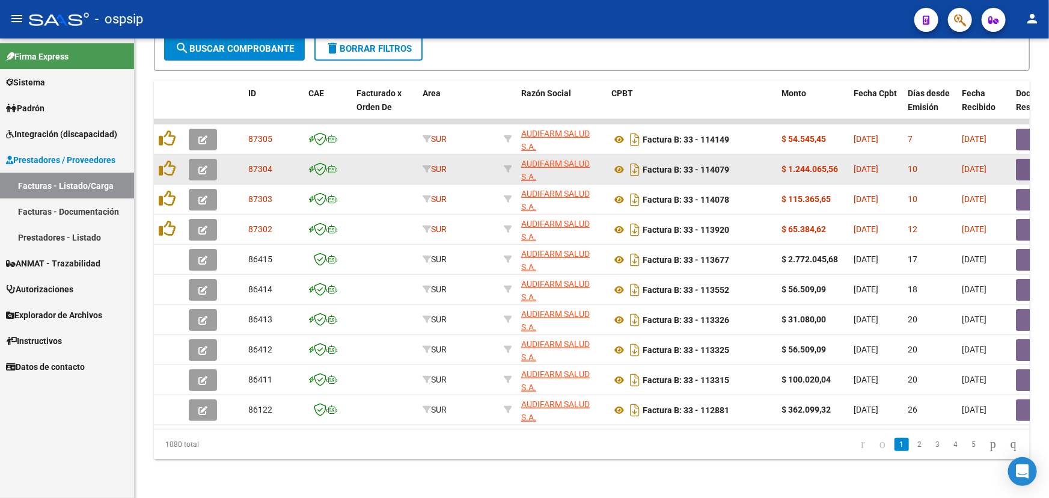
click at [268, 164] on span "87304" at bounding box center [260, 169] width 24 height 10
copy span "87304"
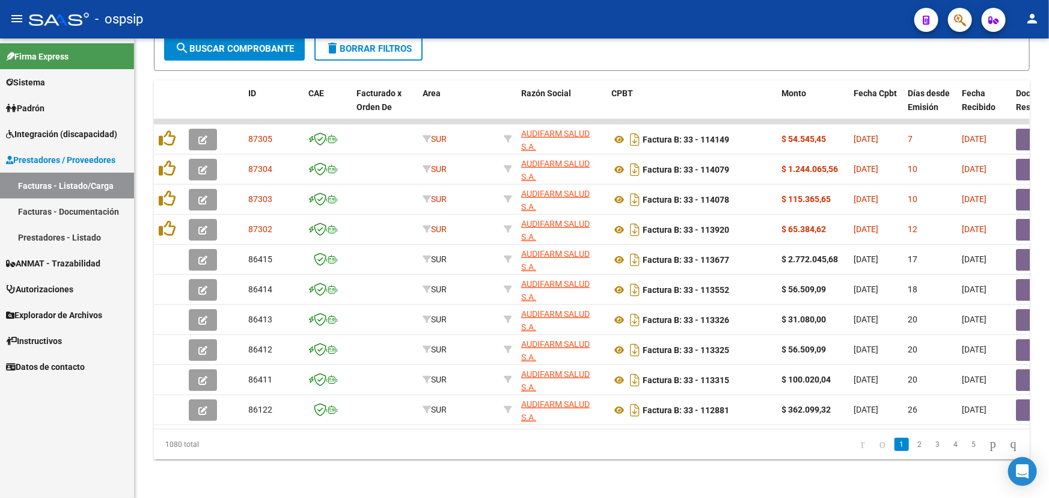
click at [1040, 22] on button "person" at bounding box center [1032, 19] width 24 height 24
click at [1032, 82] on button "exit_to_app Salir" at bounding box center [1007, 79] width 73 height 29
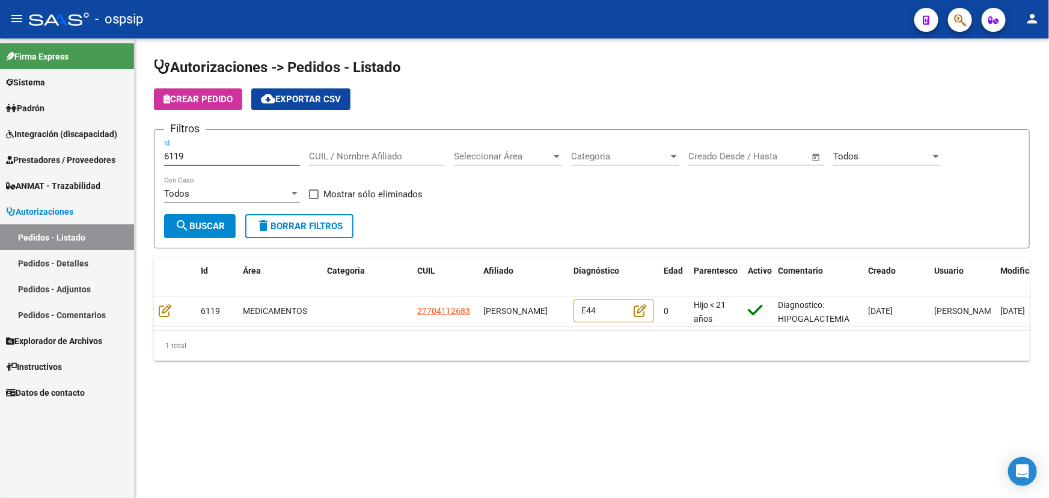
click at [175, 156] on input "6119" at bounding box center [232, 156] width 136 height 11
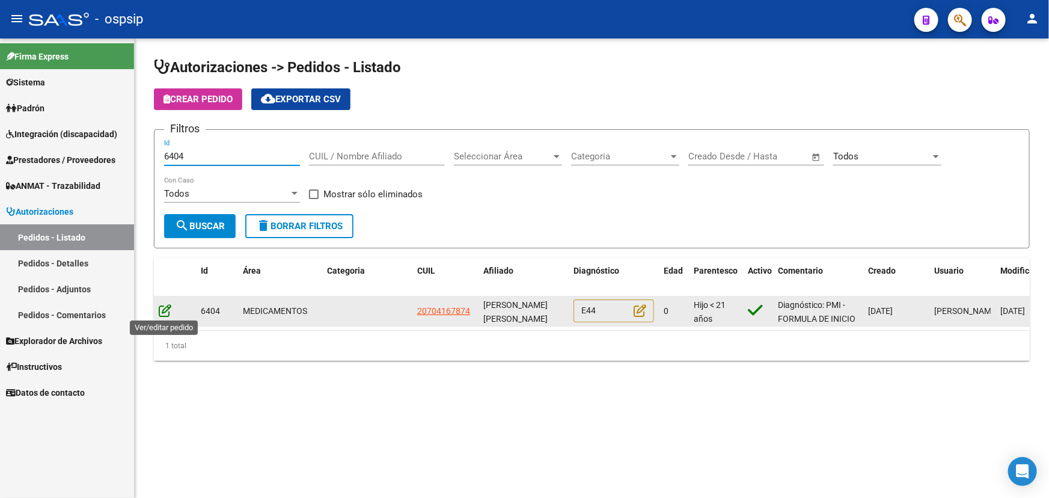
type input "6404"
click at [167, 308] on icon at bounding box center [165, 310] width 13 height 13
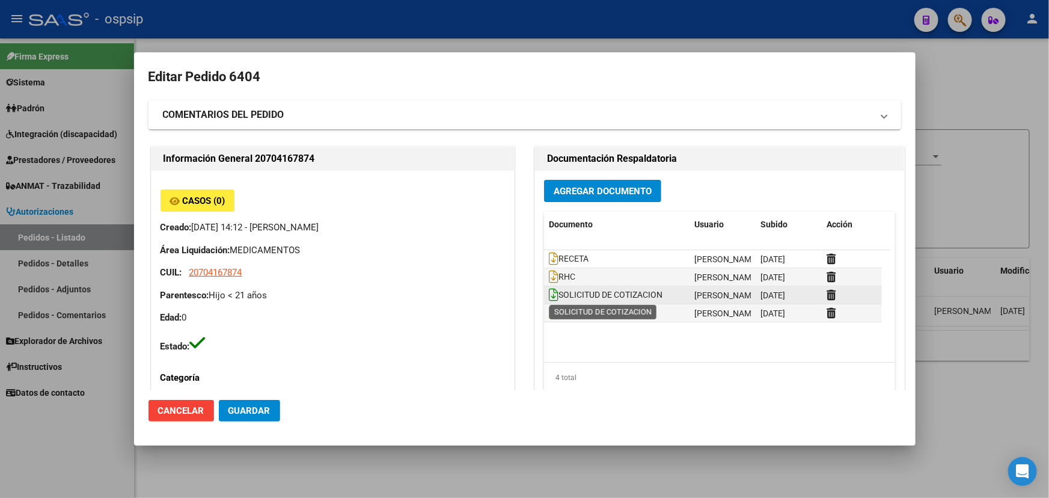
click at [549, 293] on icon at bounding box center [554, 294] width 10 height 13
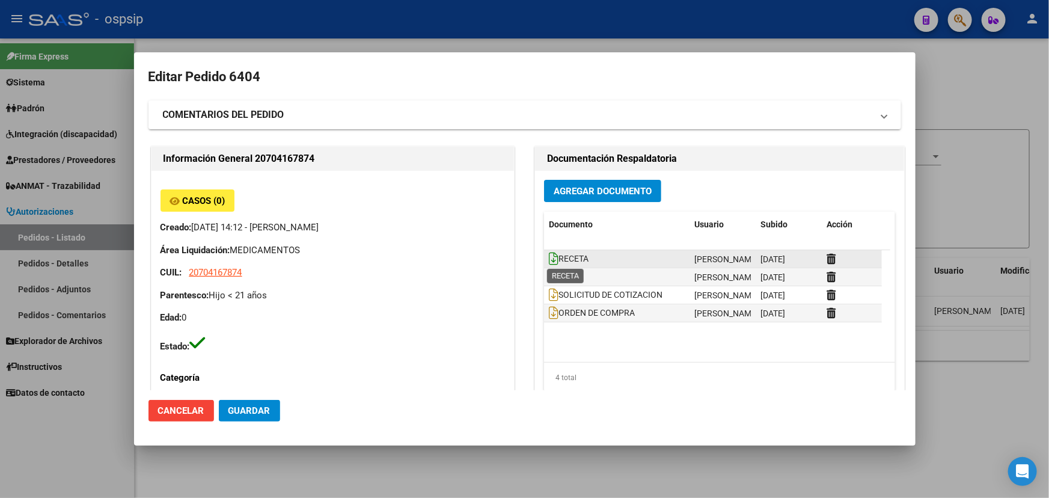
click at [549, 258] on icon at bounding box center [554, 258] width 10 height 13
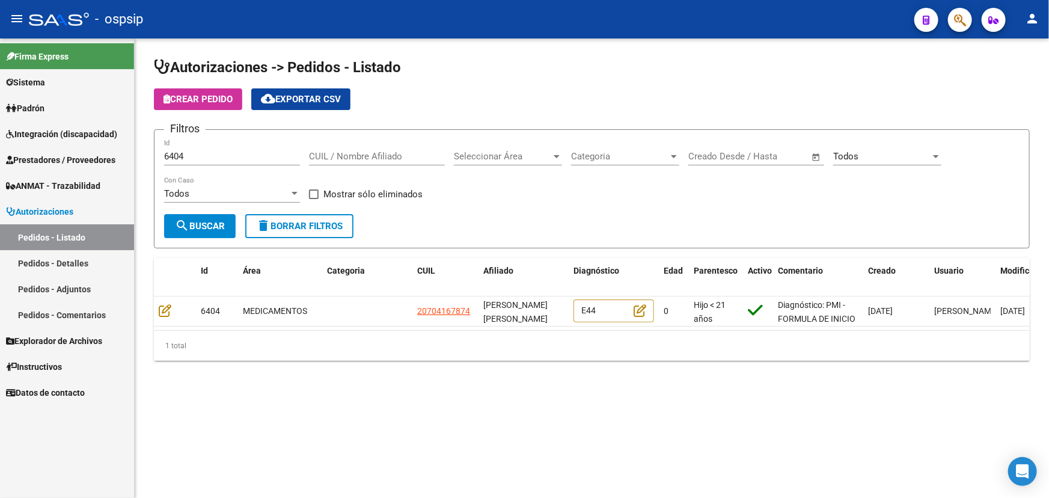
click at [331, 147] on div "CUIL / Nombre Afiliado" at bounding box center [377, 152] width 136 height 26
paste input "27459274311"
type input "27459274311"
drag, startPoint x: 196, startPoint y: 152, endPoint x: 150, endPoint y: 149, distance: 46.4
click at [150, 149] on div "Autorizaciones -> Pedidos - Listado Crear Pedido cloud_download Exportar CSV Fi…" at bounding box center [592, 218] width 915 height 361
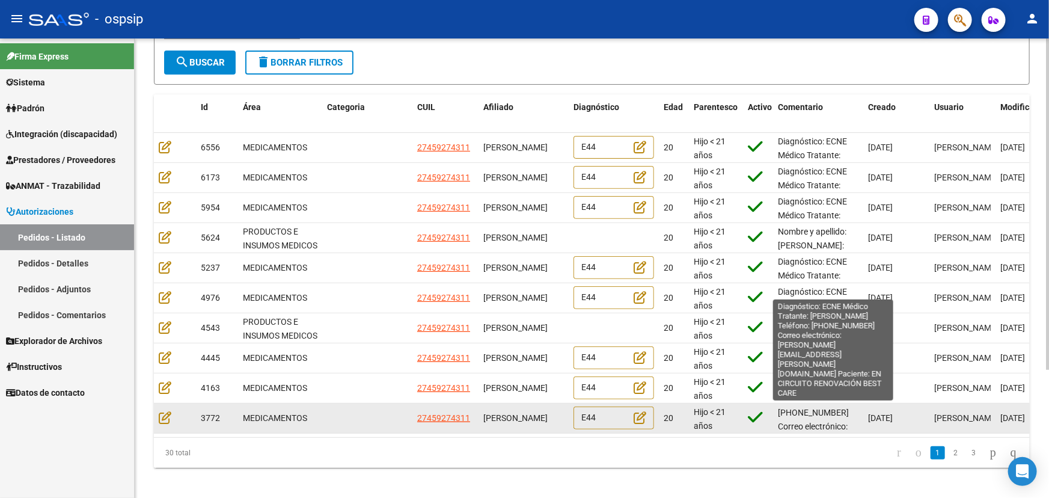
scroll to position [54, 0]
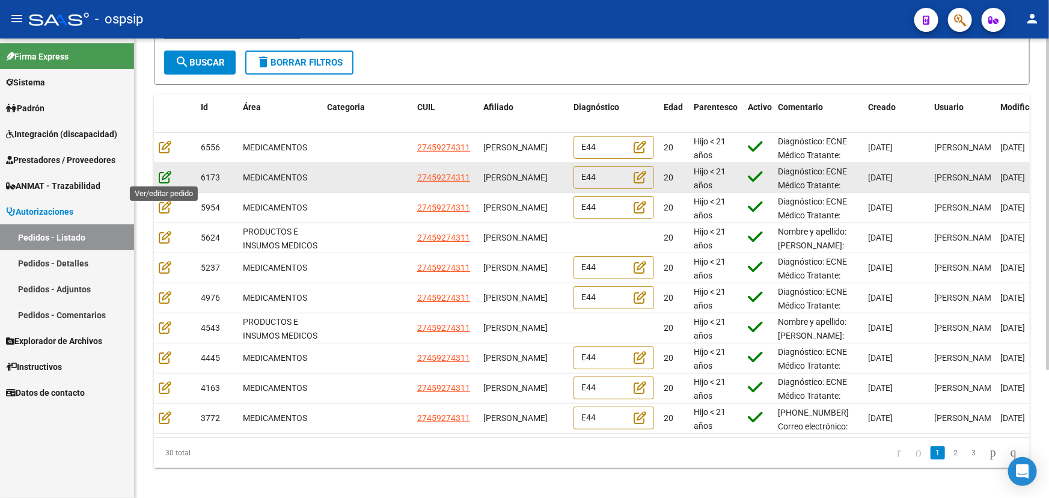
click at [164, 174] on icon at bounding box center [165, 176] width 13 height 13
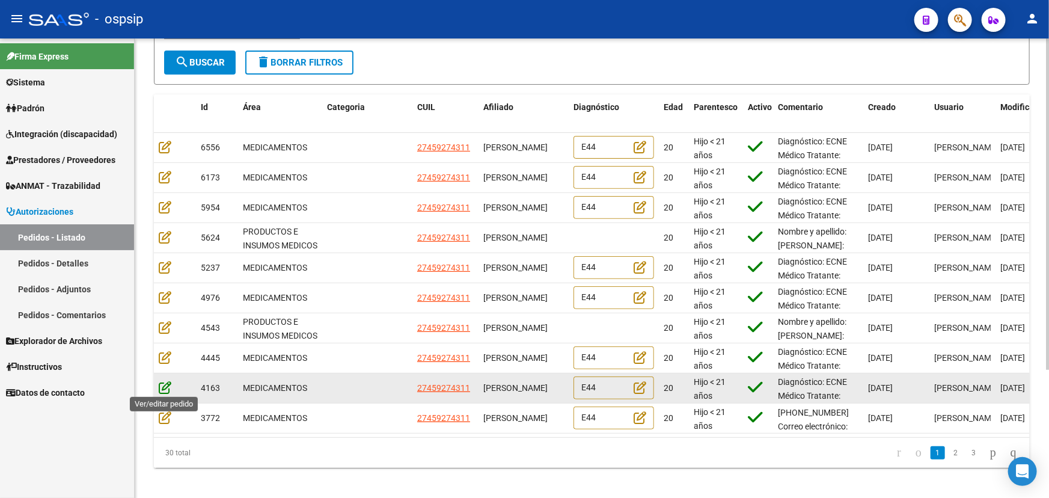
click at [163, 385] on icon at bounding box center [165, 387] width 13 height 13
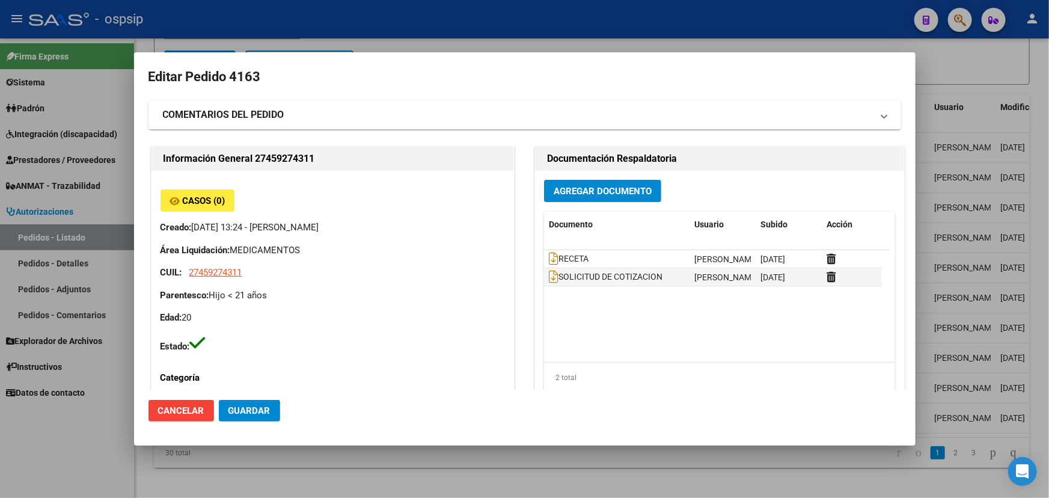
scroll to position [0, 0]
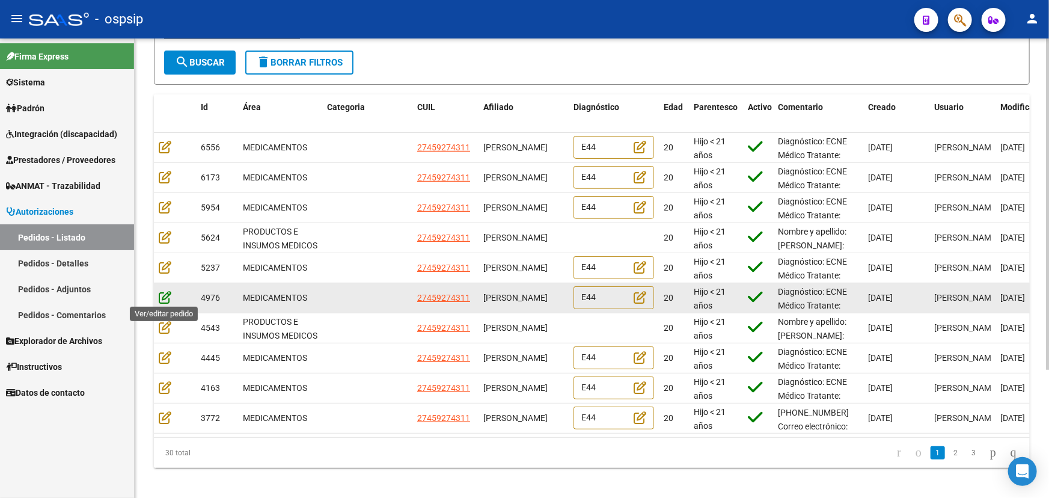
click at [166, 292] on icon at bounding box center [165, 296] width 13 height 13
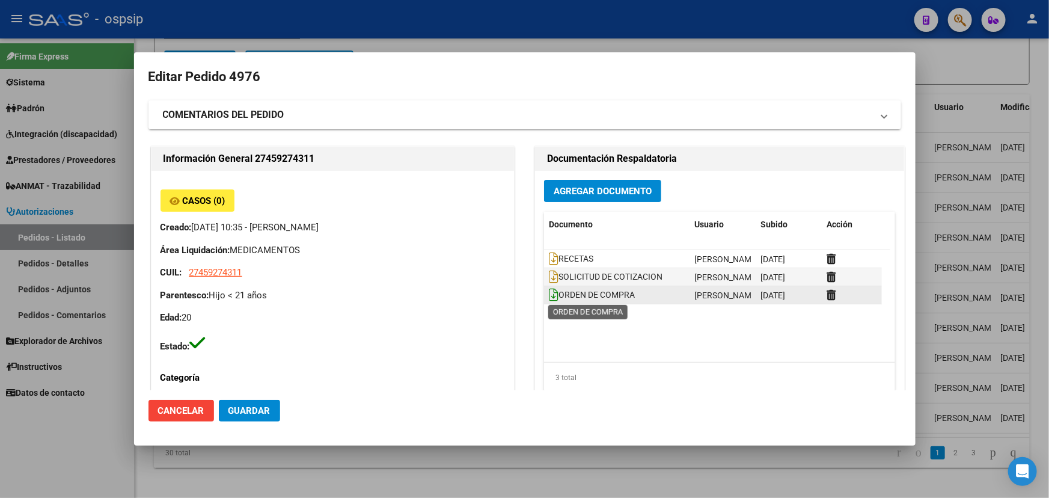
click at [549, 298] on icon at bounding box center [554, 294] width 10 height 13
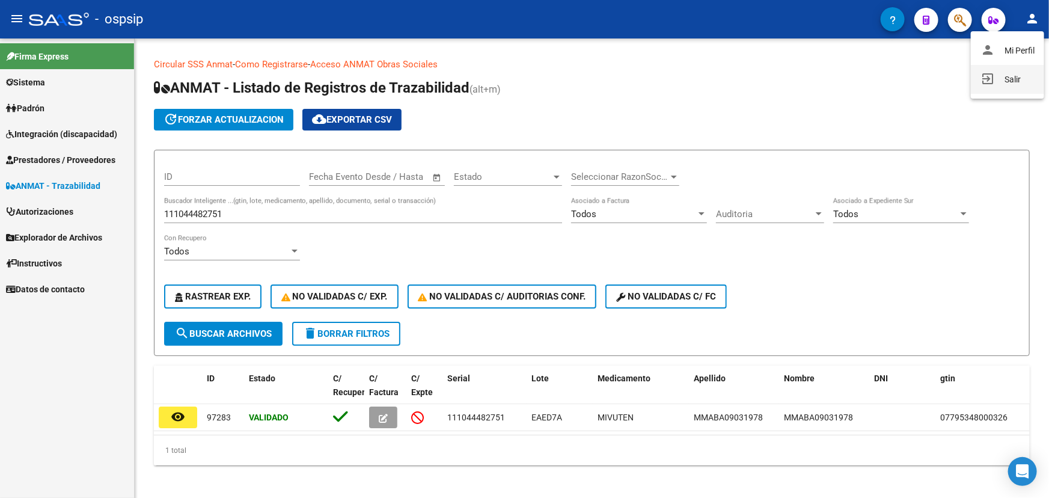
click at [1026, 77] on button "exit_to_app Salir" at bounding box center [1007, 79] width 73 height 29
